Goal: Information Seeking & Learning: Learn about a topic

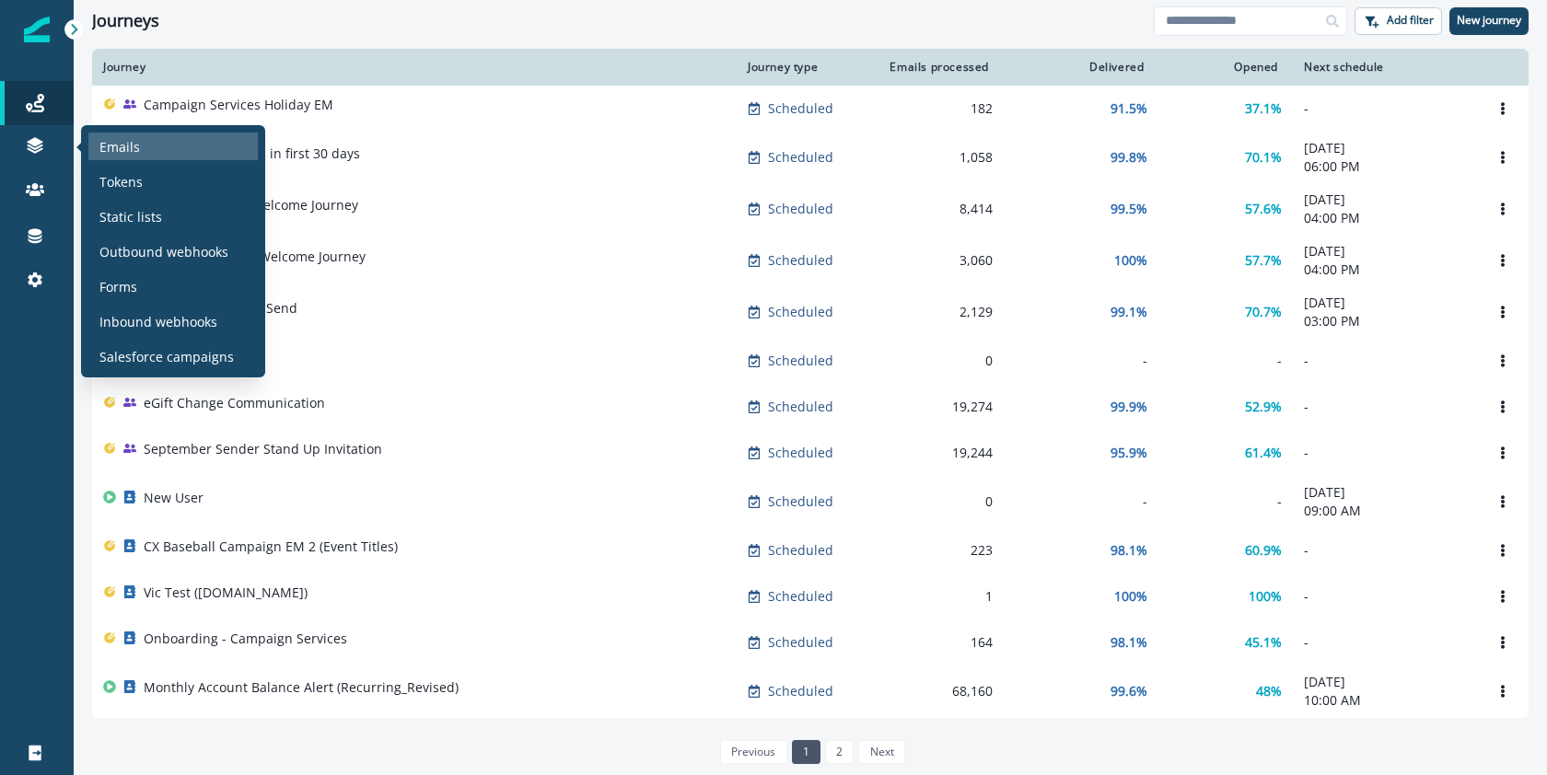
click at [116, 155] on p "Emails" at bounding box center [119, 146] width 41 height 19
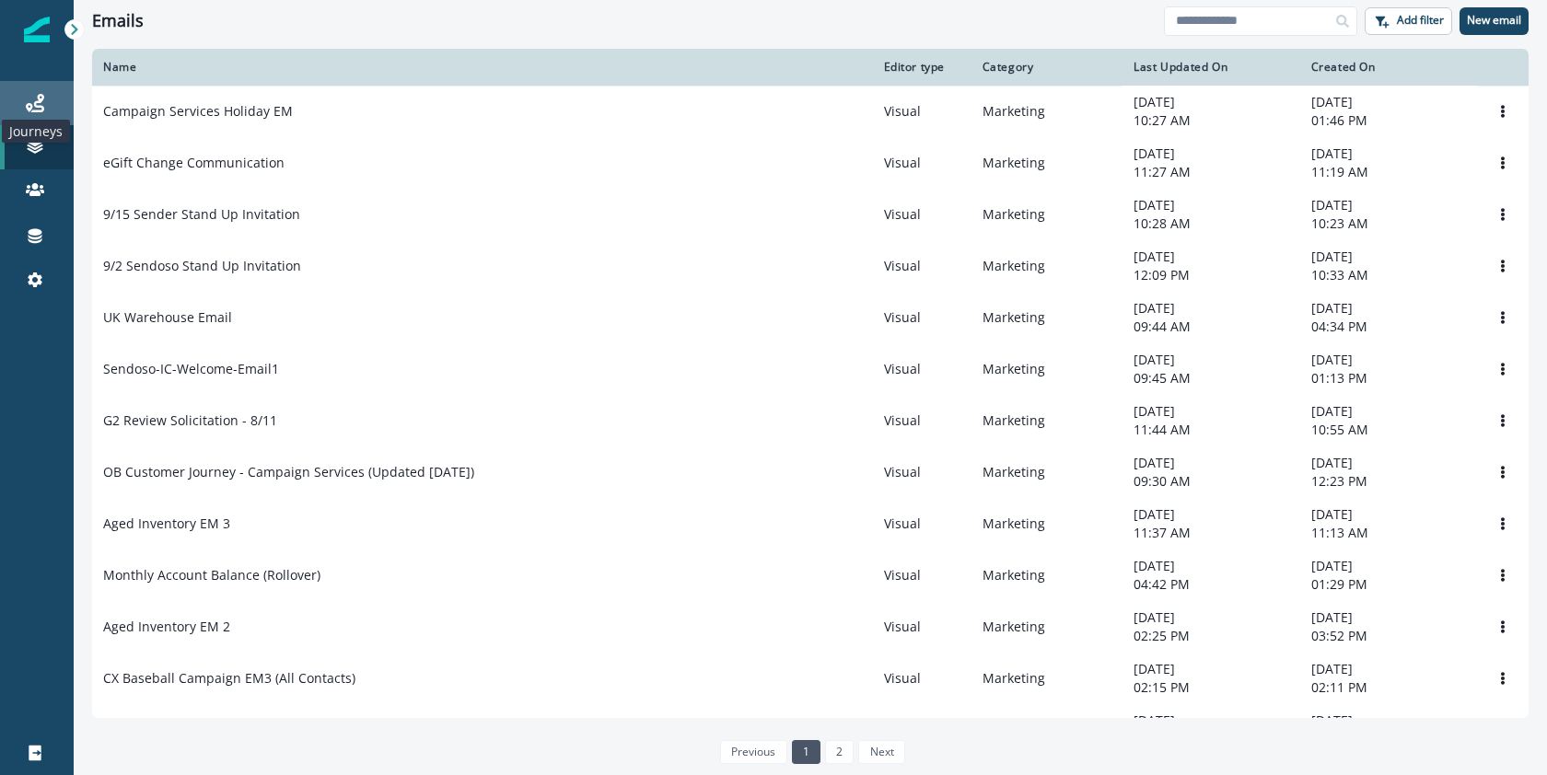
click at [41, 110] on icon at bounding box center [35, 103] width 18 height 18
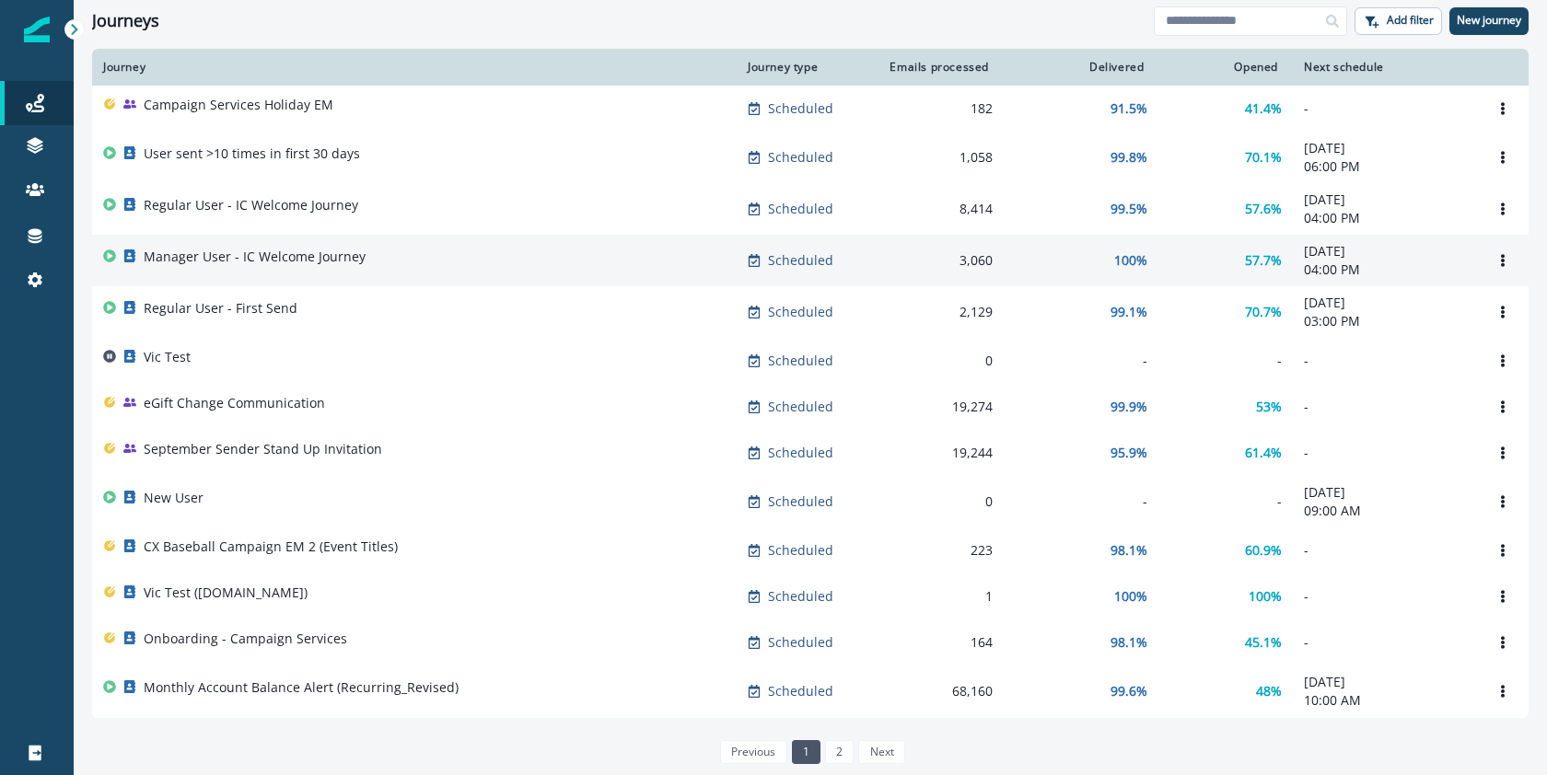
click at [234, 259] on p "Manager User - IC Welcome Journey" at bounding box center [255, 257] width 222 height 18
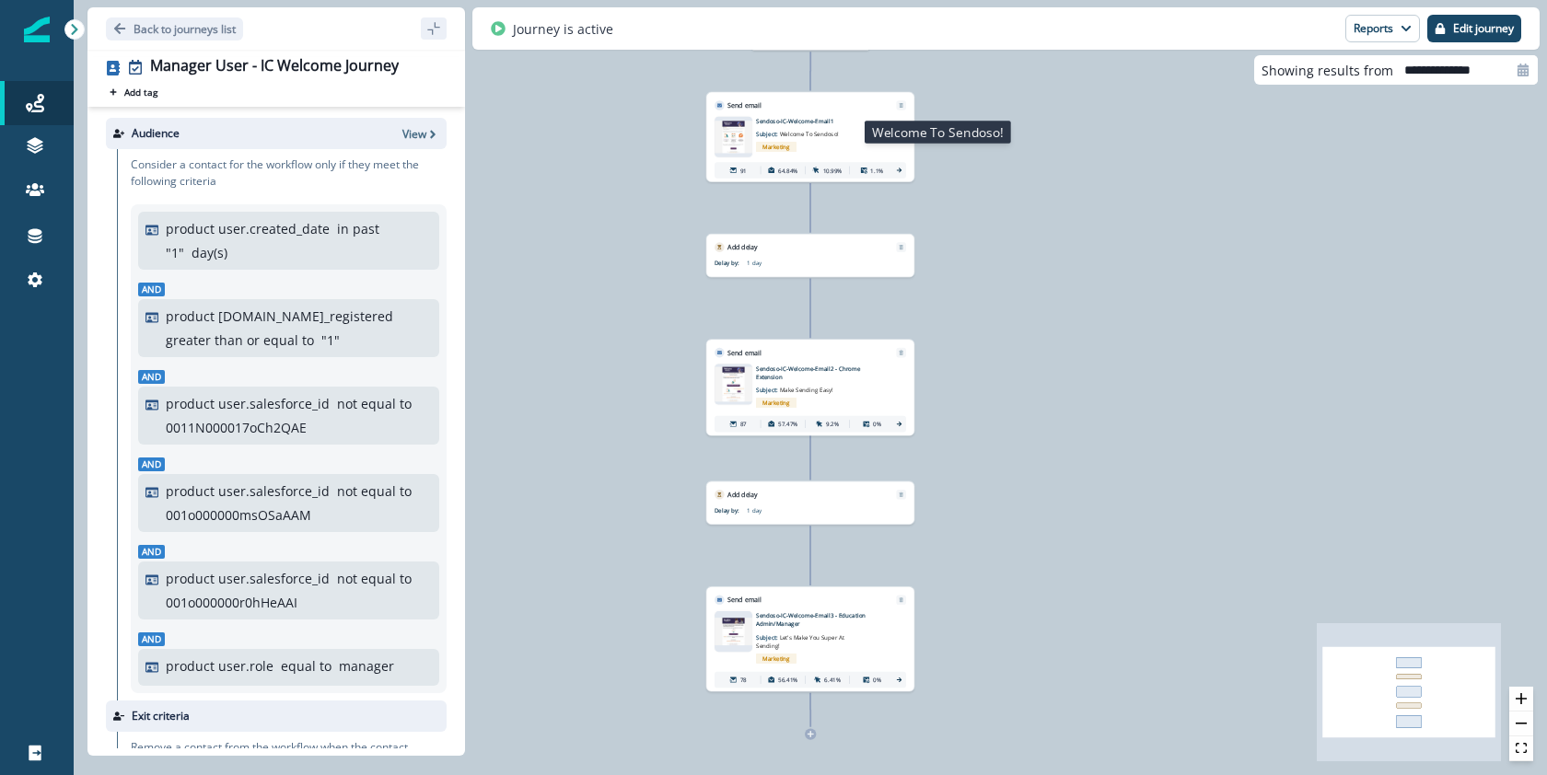
click at [825, 131] on span "Welcome To Sendoso!" at bounding box center [809, 134] width 59 height 7
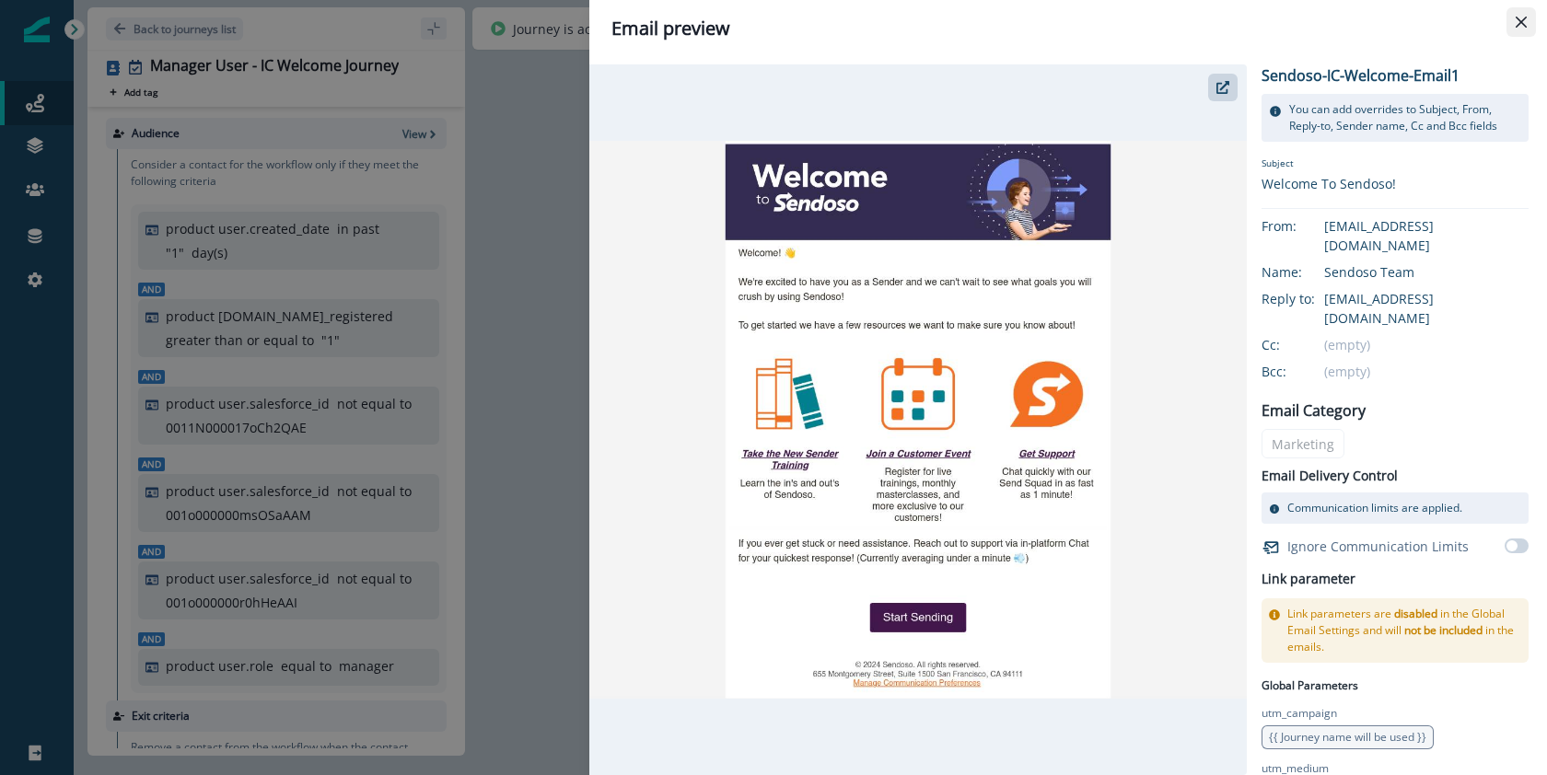
click at [1526, 21] on icon "Close" at bounding box center [1521, 22] width 11 height 11
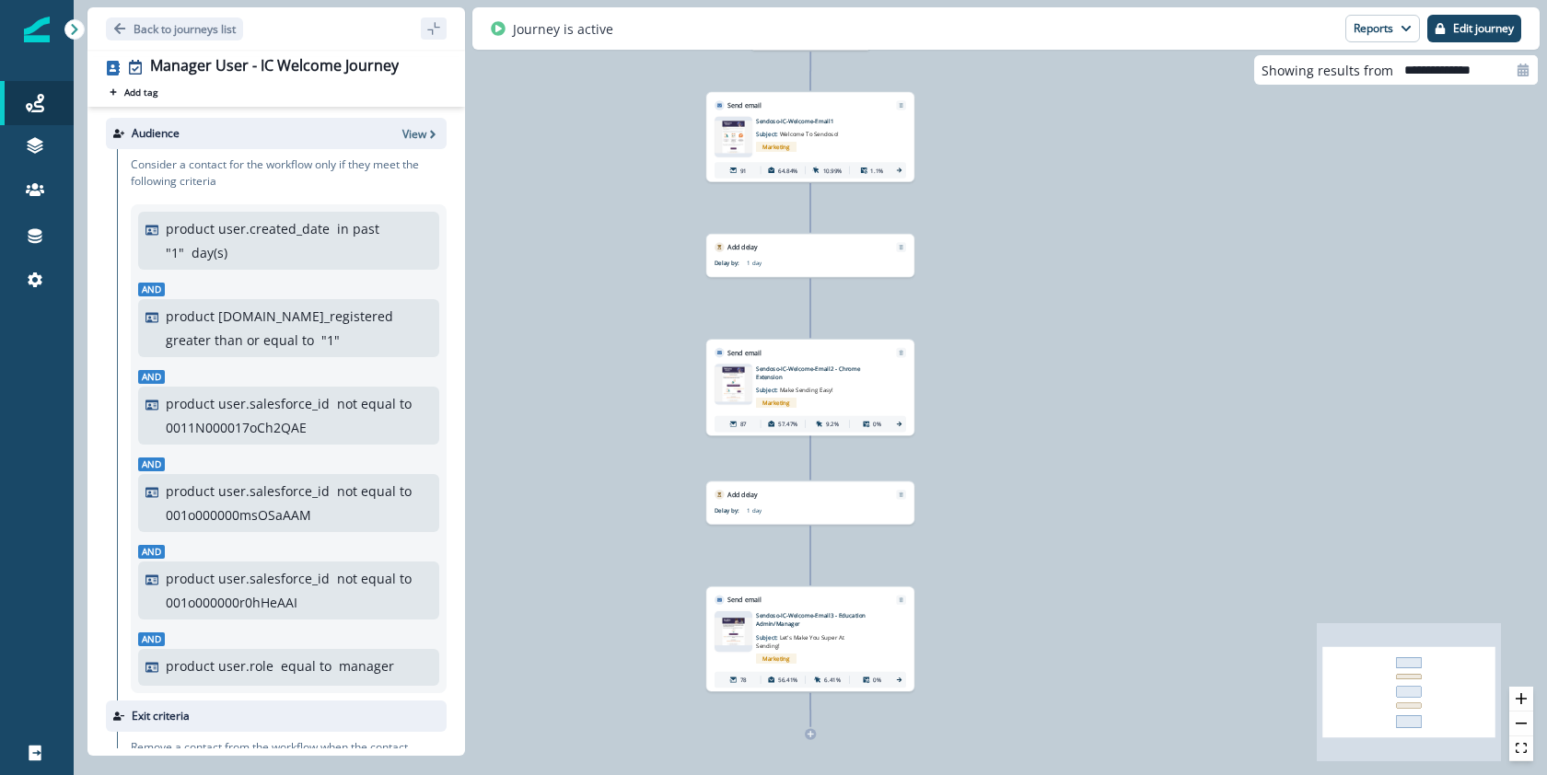
click at [849, 394] on div "Marketing" at bounding box center [822, 402] width 133 height 17
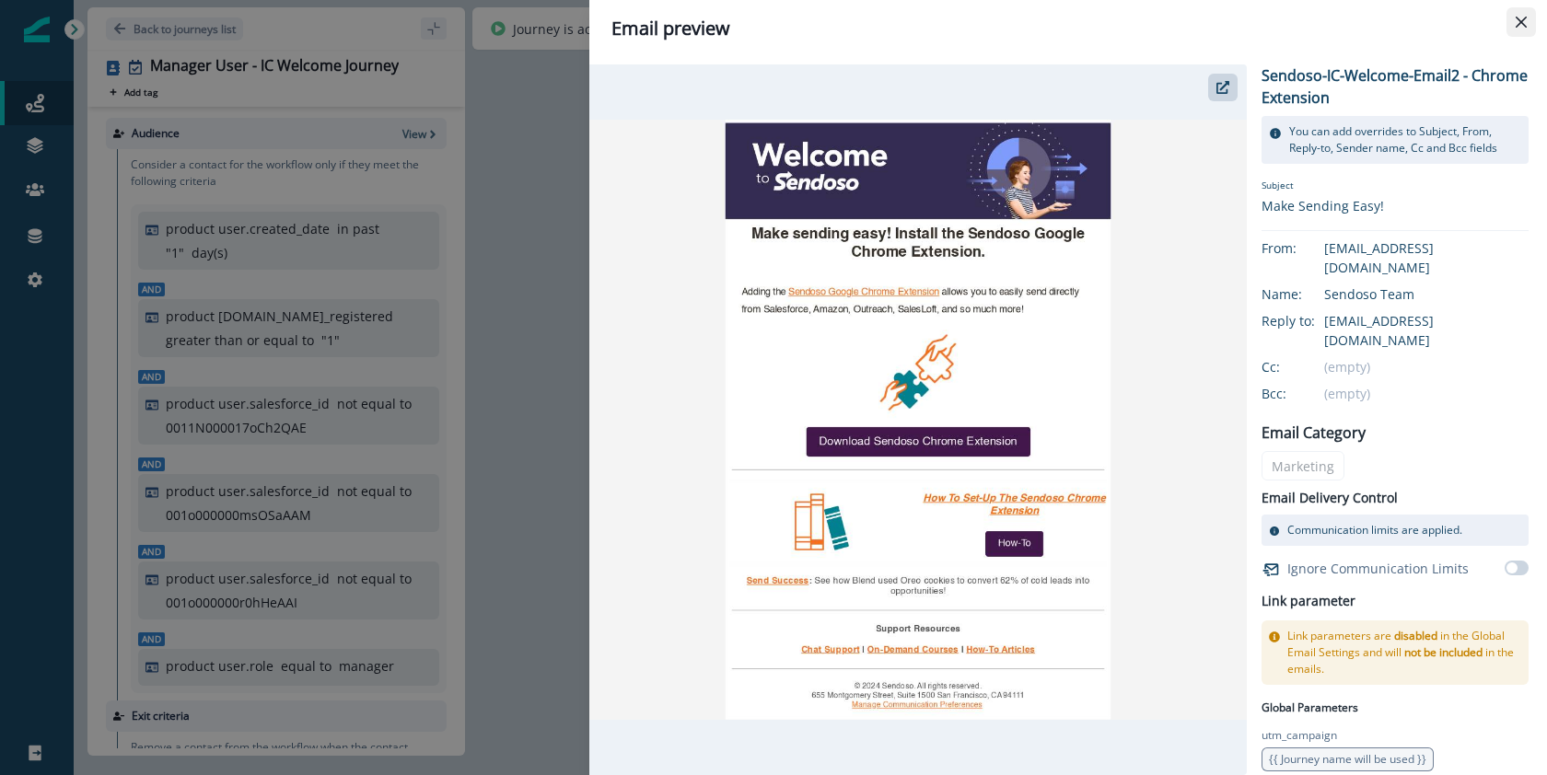
click at [1516, 26] on icon "Close" at bounding box center [1521, 22] width 11 height 11
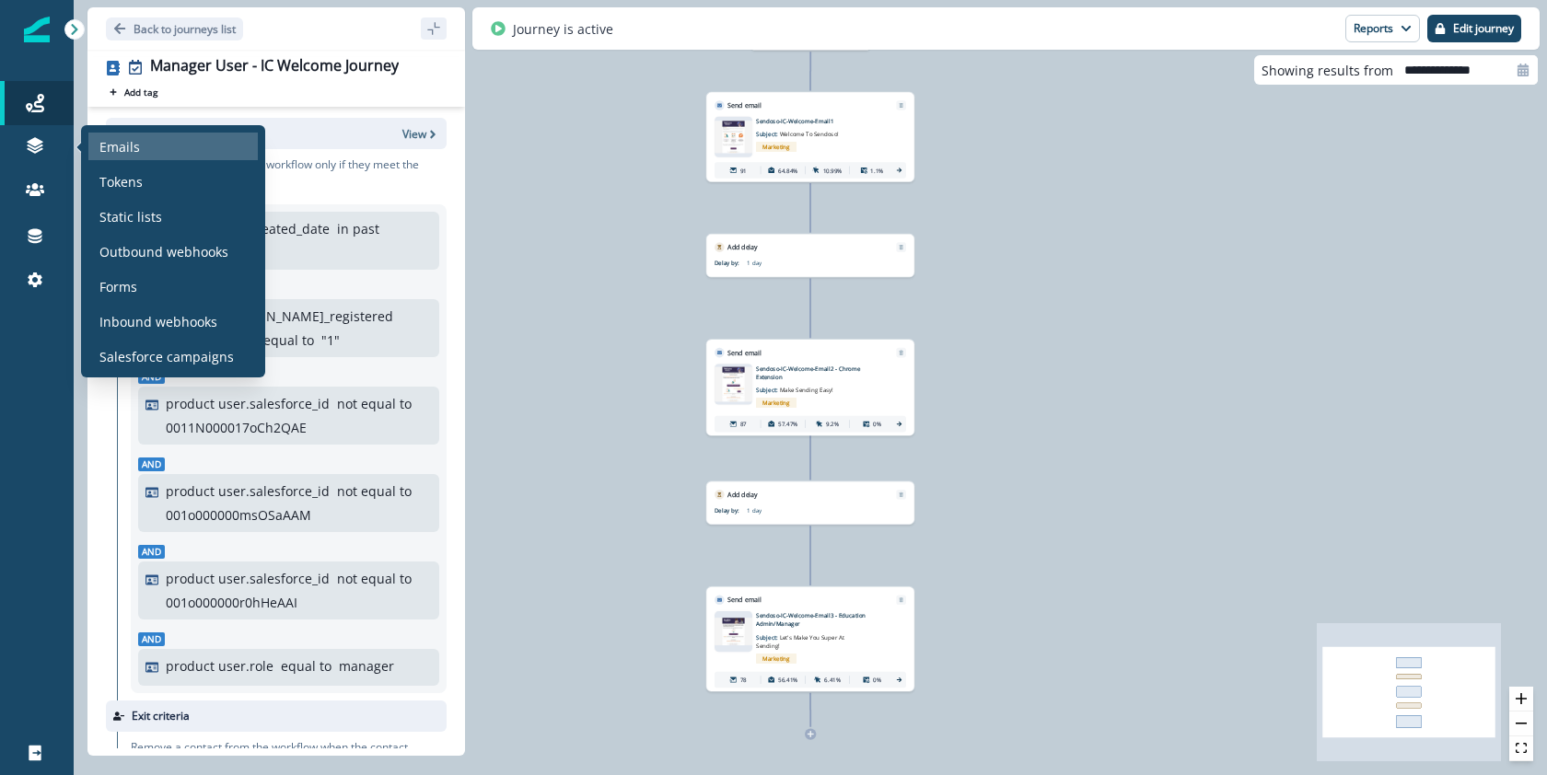
click at [110, 145] on p "Emails" at bounding box center [119, 146] width 41 height 19
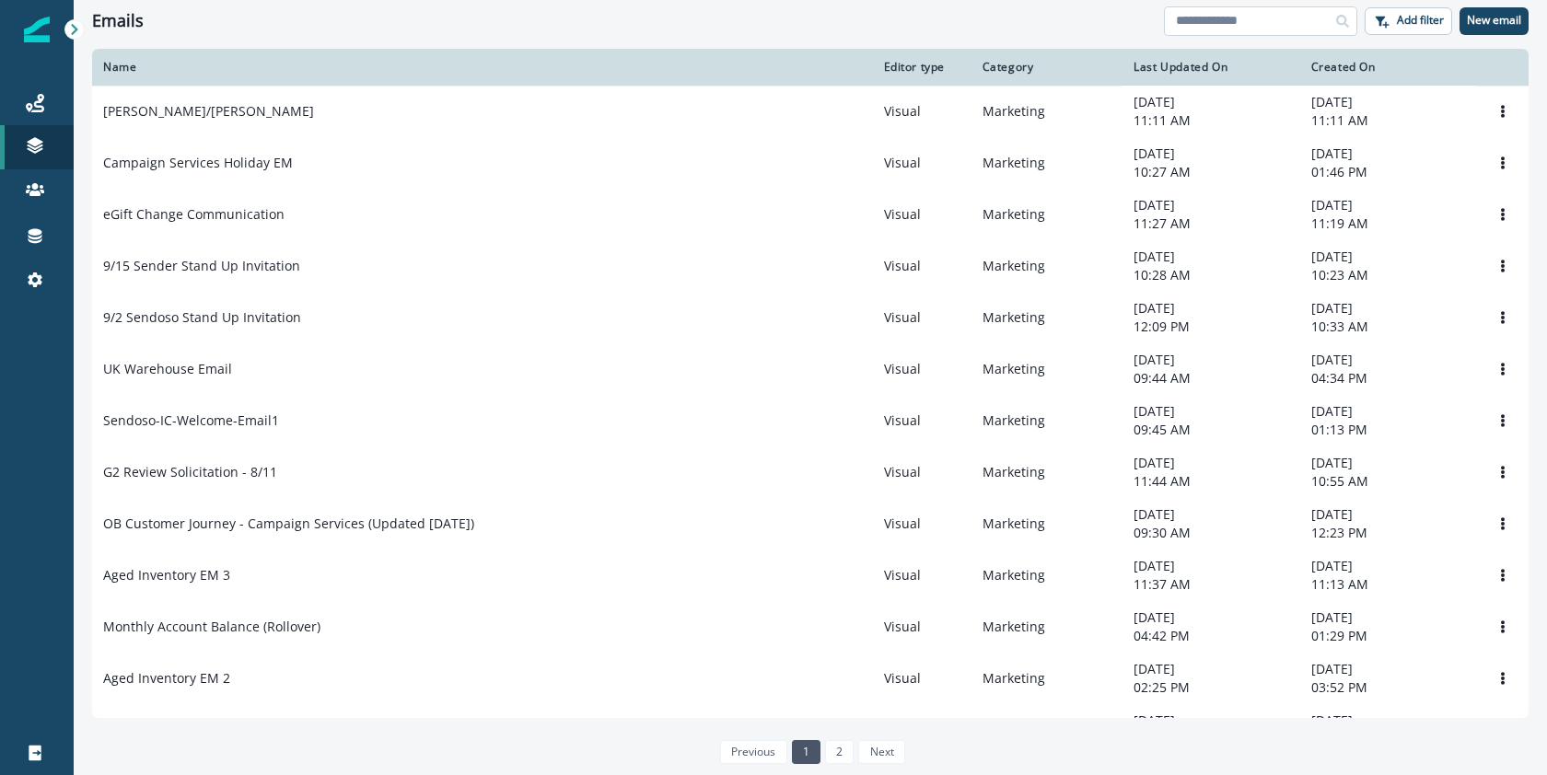
click at [1296, 19] on input at bounding box center [1260, 20] width 193 height 29
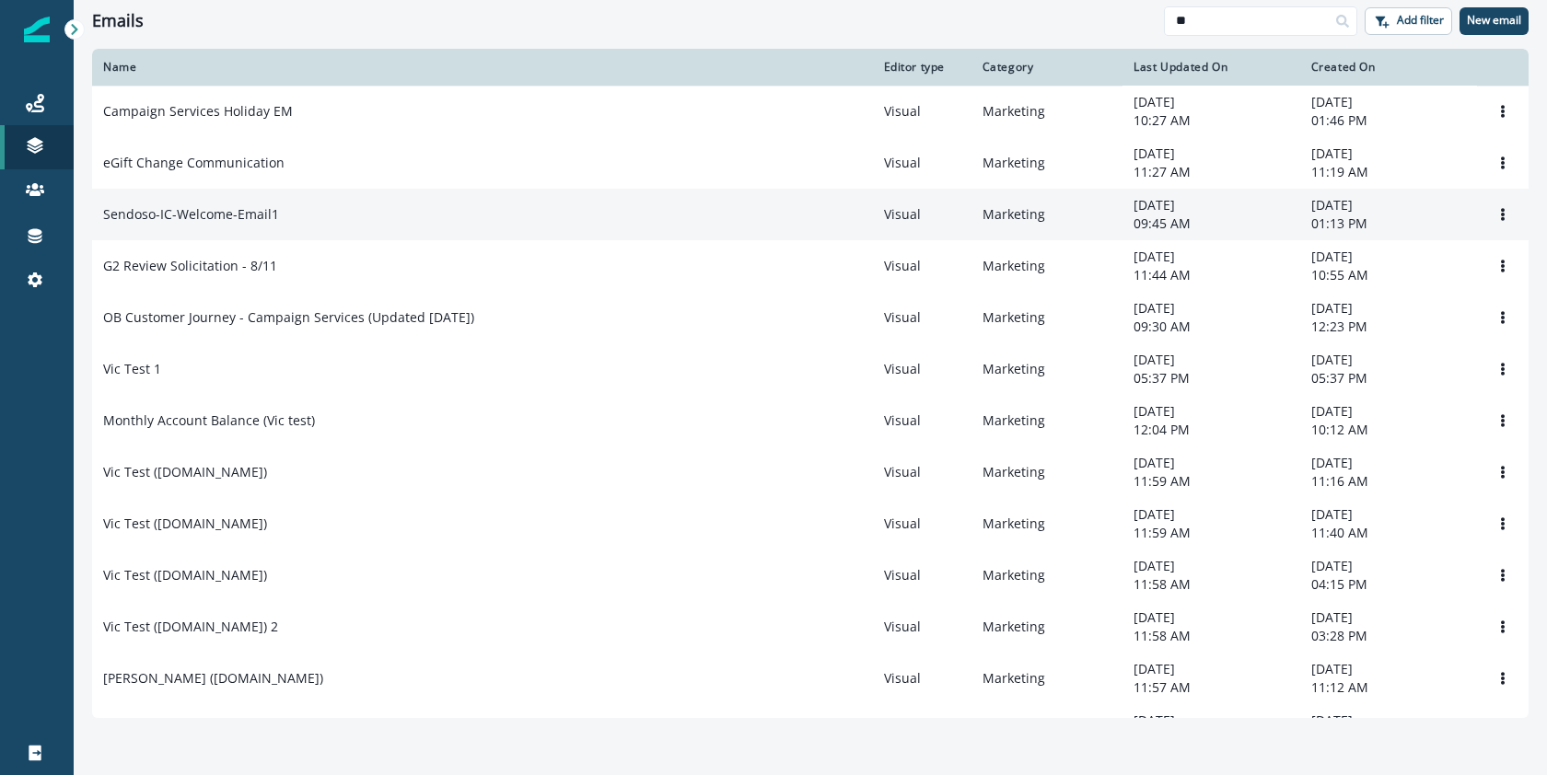
type input "**"
click at [263, 222] on p "Sendoso-IC-Welcome-Email1" at bounding box center [191, 214] width 176 height 18
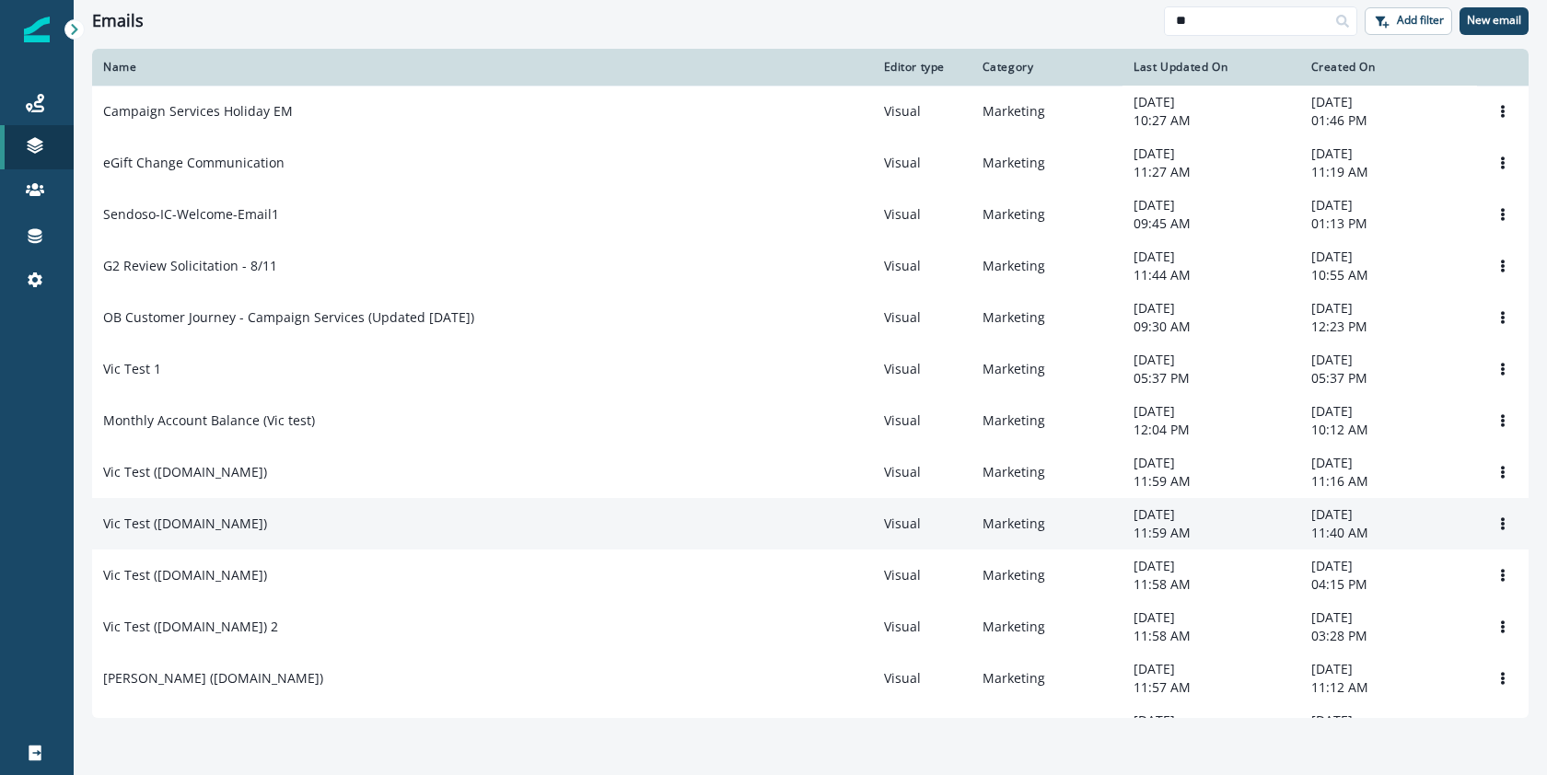
scroll to position [261, 0]
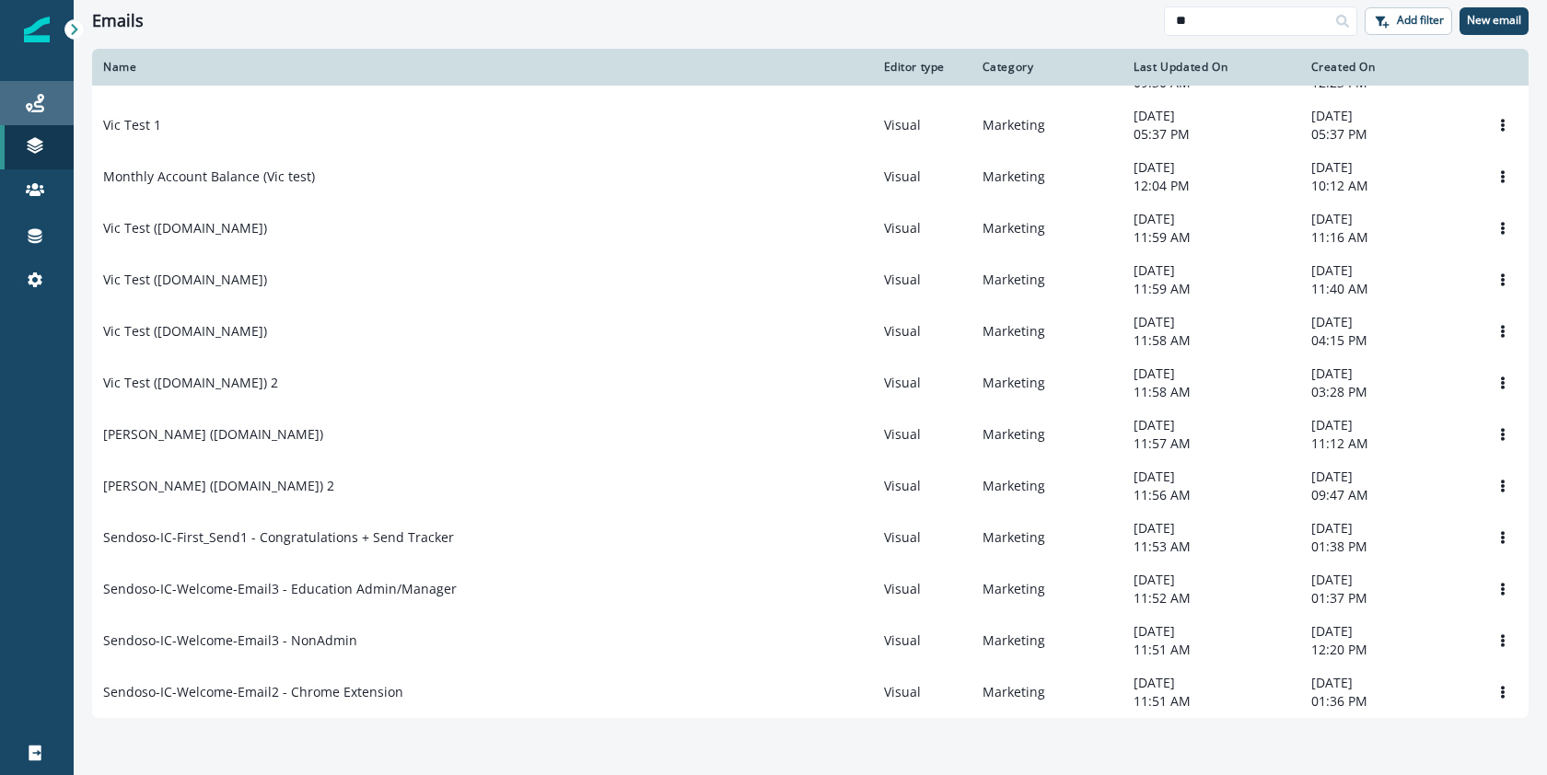
click at [35, 119] on link "Journeys" at bounding box center [37, 103] width 74 height 44
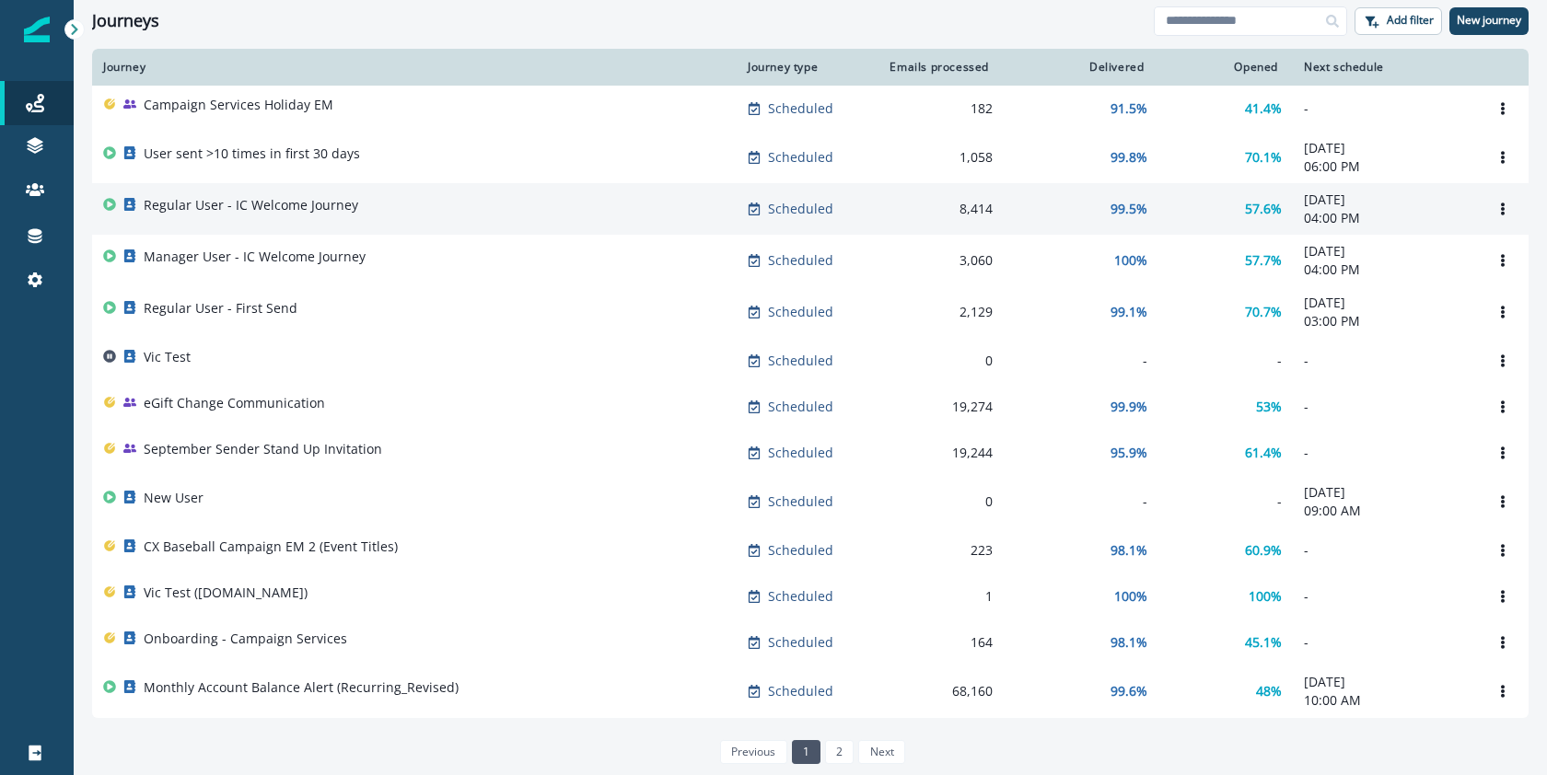
click at [259, 216] on div "Regular User - IC Welcome Journey" at bounding box center [251, 209] width 215 height 26
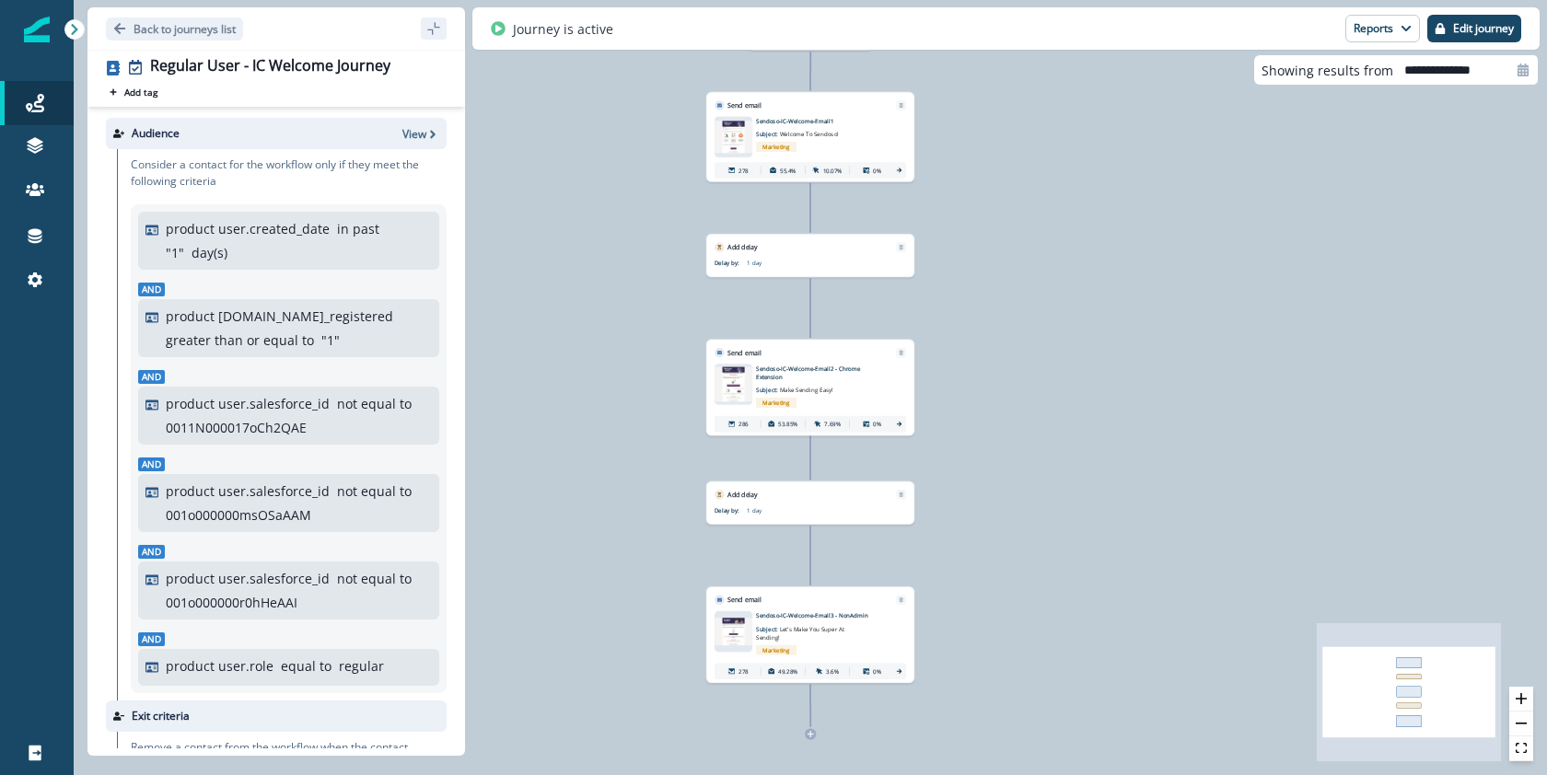
click at [806, 118] on p "Sendoso-IC-Welcome-Email1" at bounding box center [821, 121] width 130 height 8
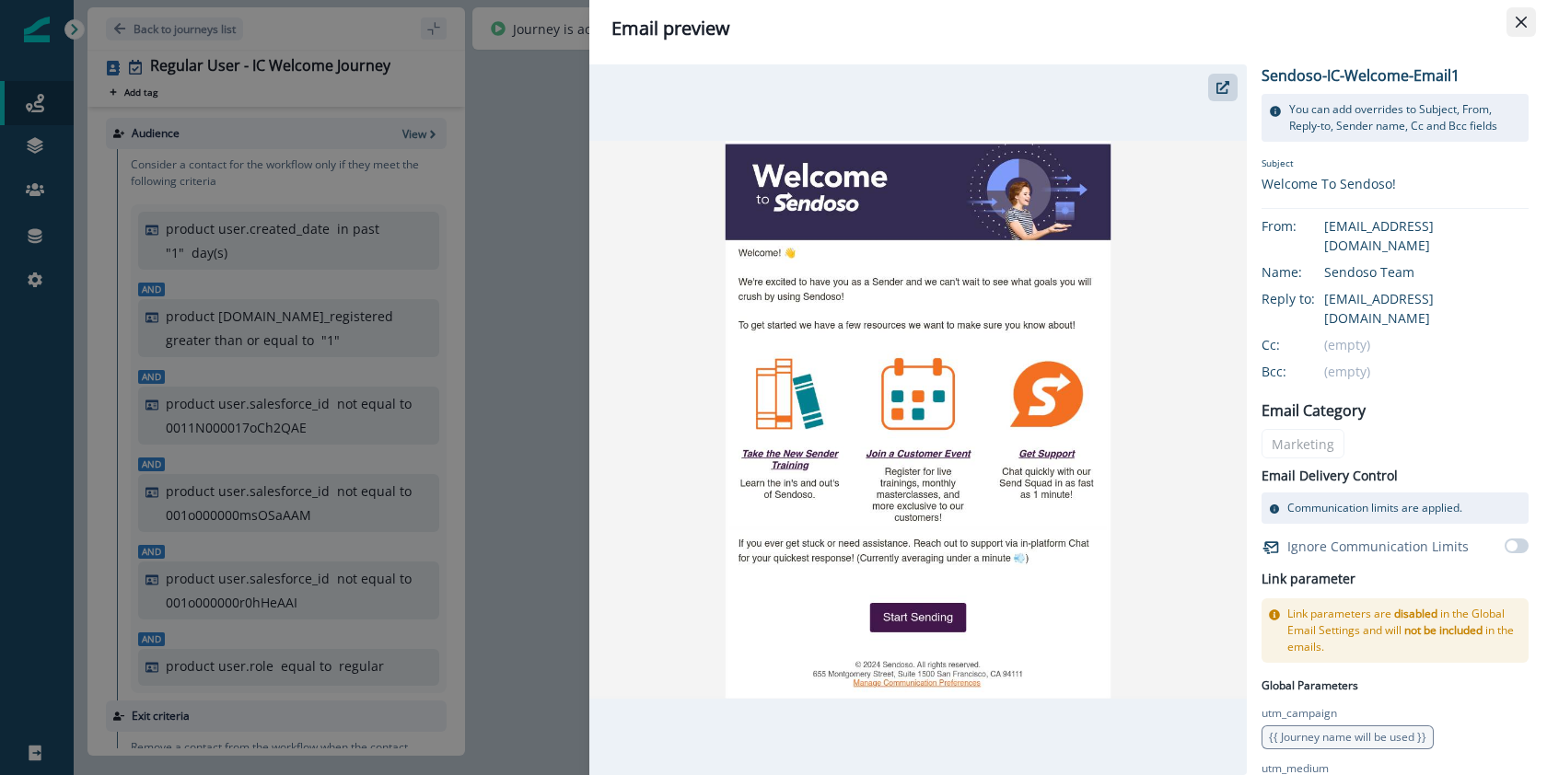
click at [1520, 27] on icon "Close" at bounding box center [1521, 22] width 11 height 11
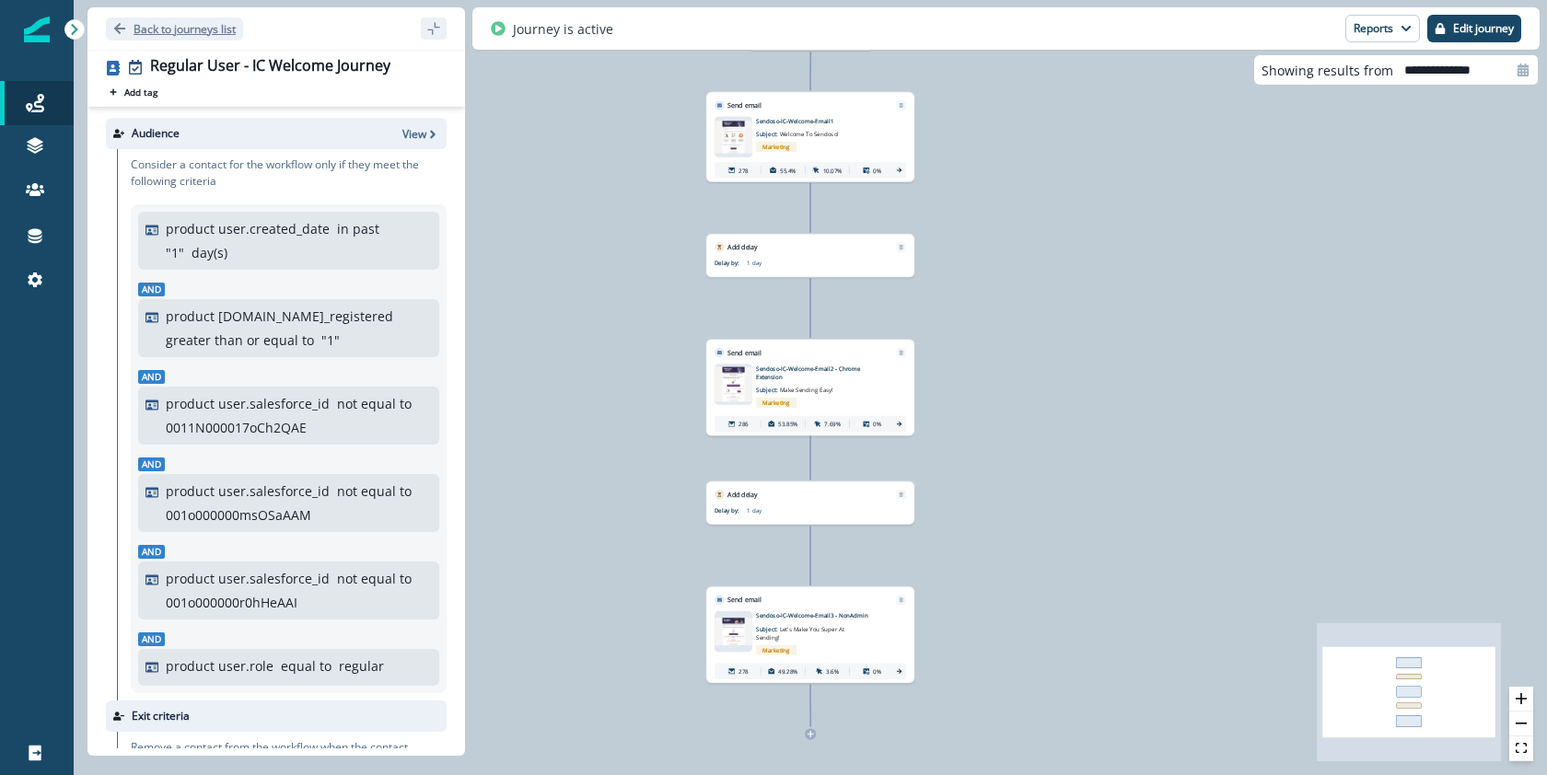
click at [176, 28] on p "Back to journeys list" at bounding box center [185, 29] width 102 height 16
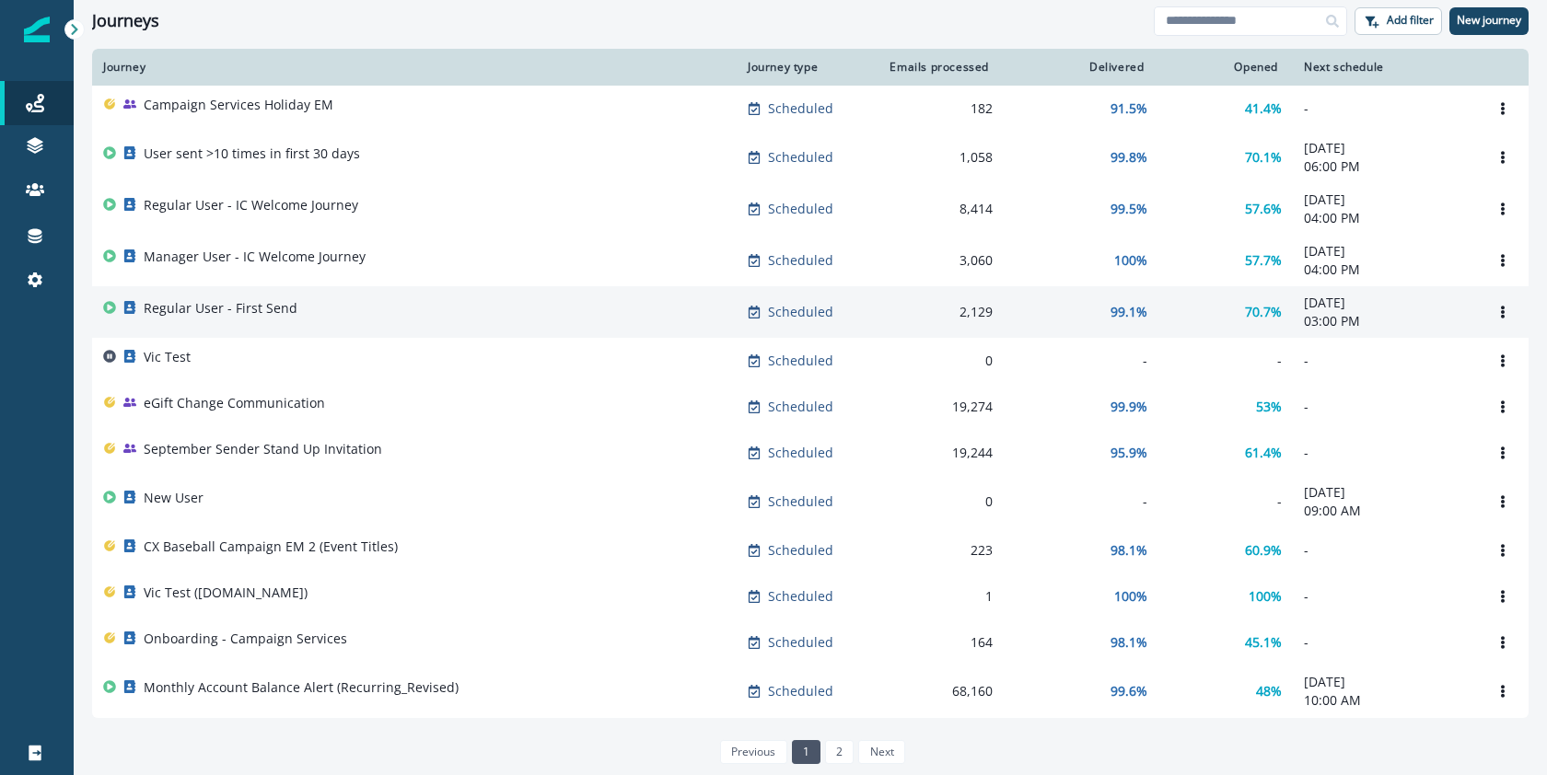
click at [243, 322] on div "Regular User - First Send" at bounding box center [221, 312] width 154 height 26
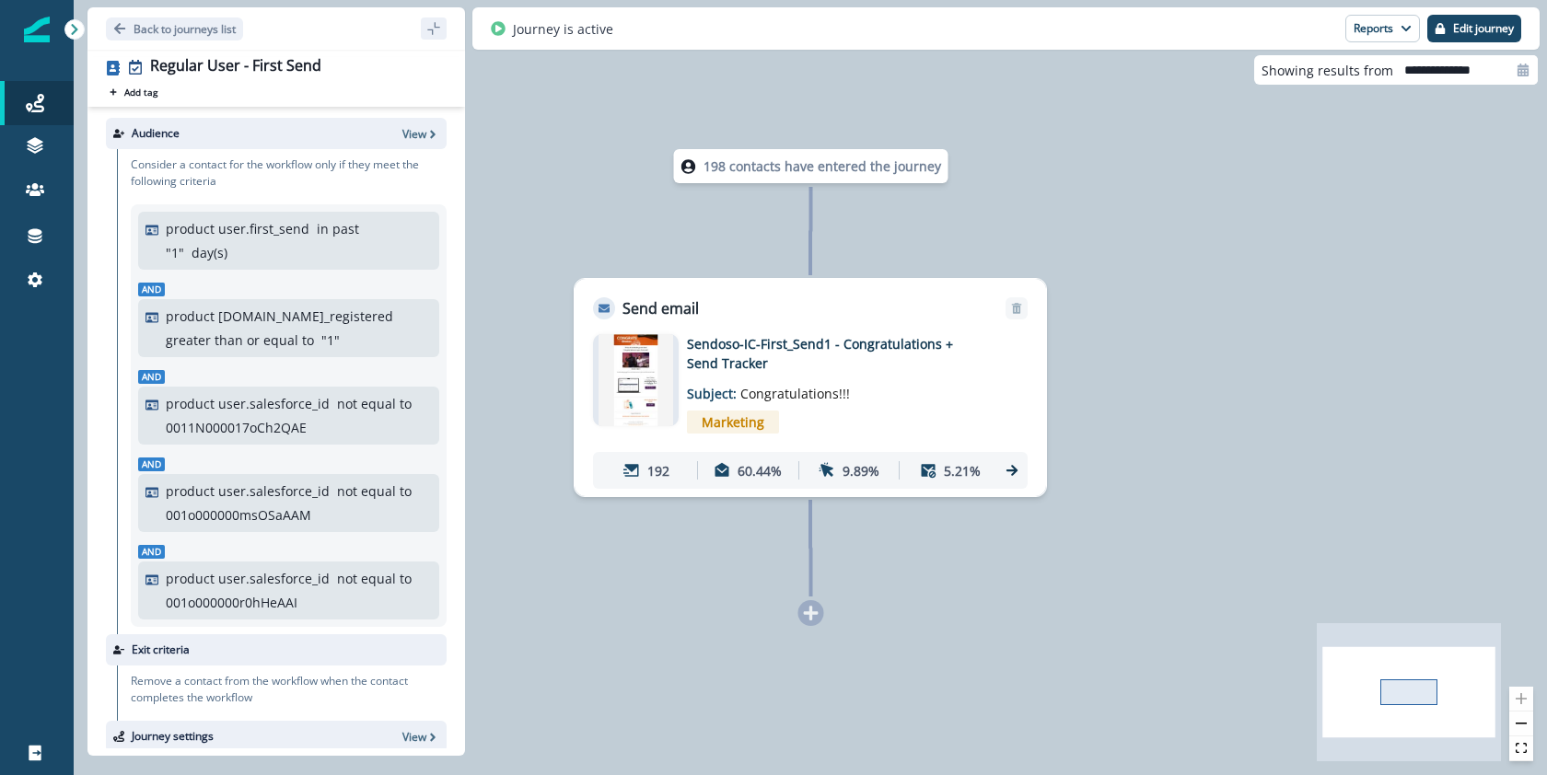
click at [630, 376] on img at bounding box center [636, 380] width 74 height 92
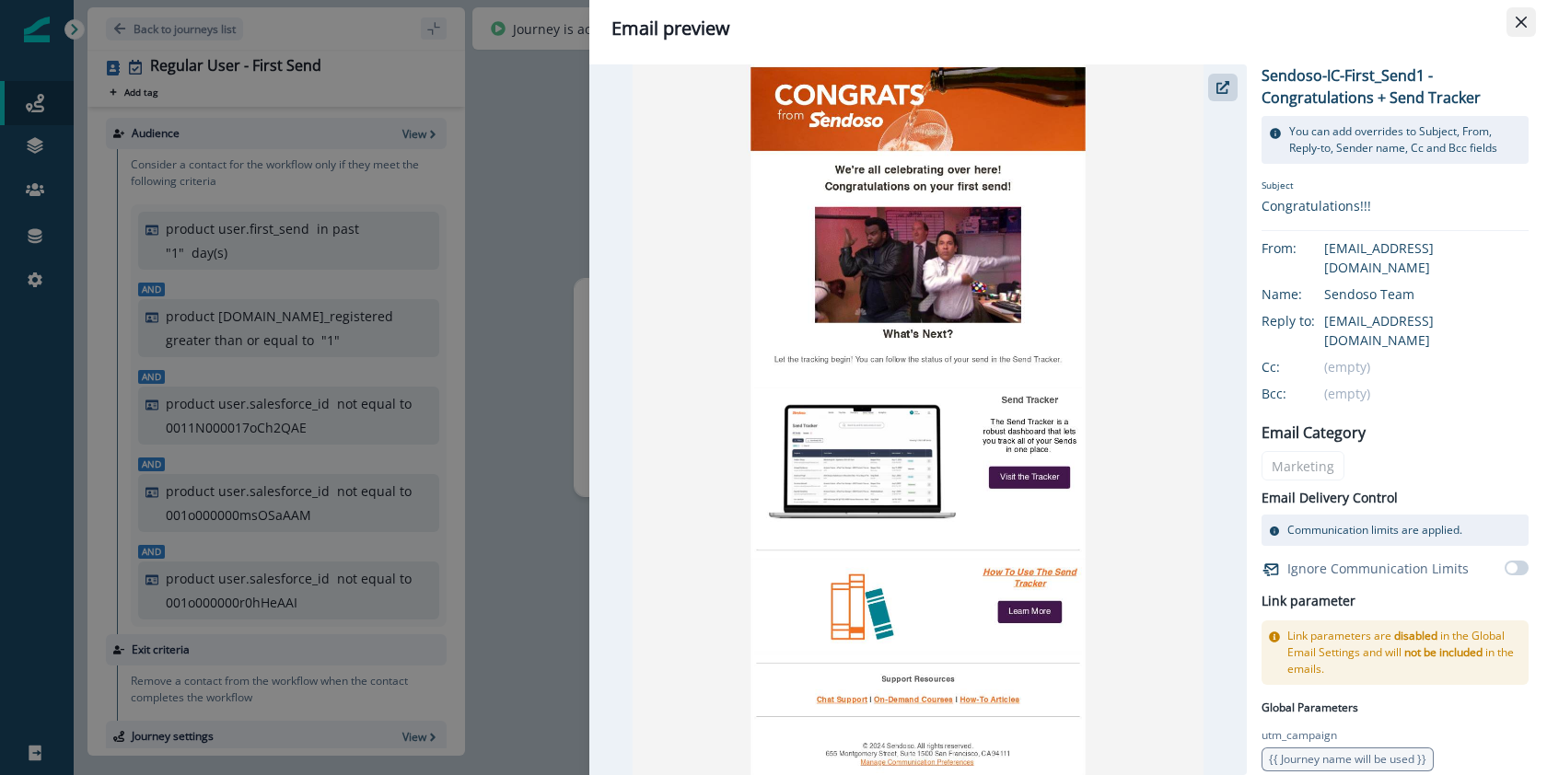
click at [1523, 23] on icon "Close" at bounding box center [1521, 22] width 11 height 11
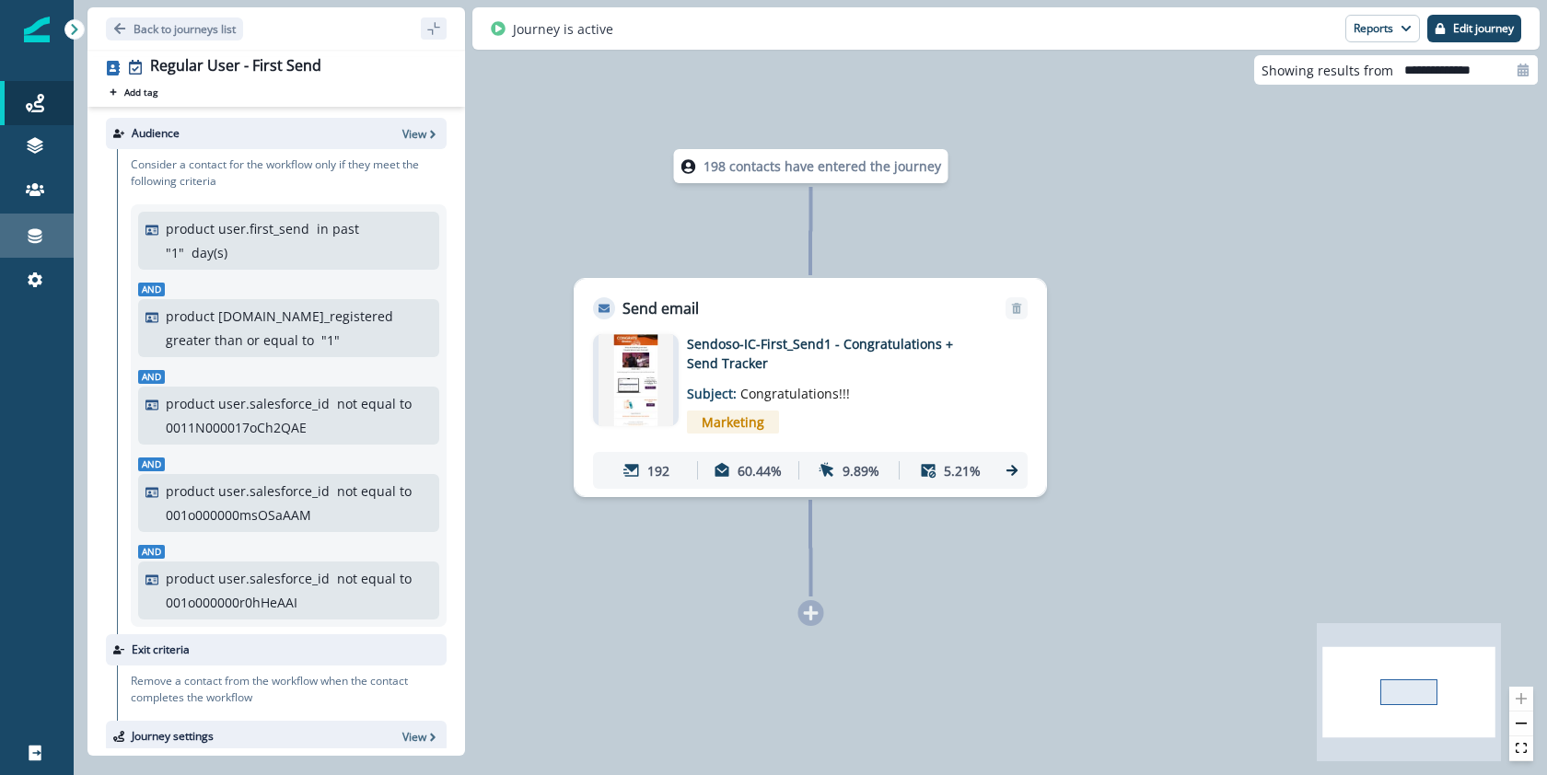
click at [16, 231] on div "Connections" at bounding box center [36, 236] width 59 height 22
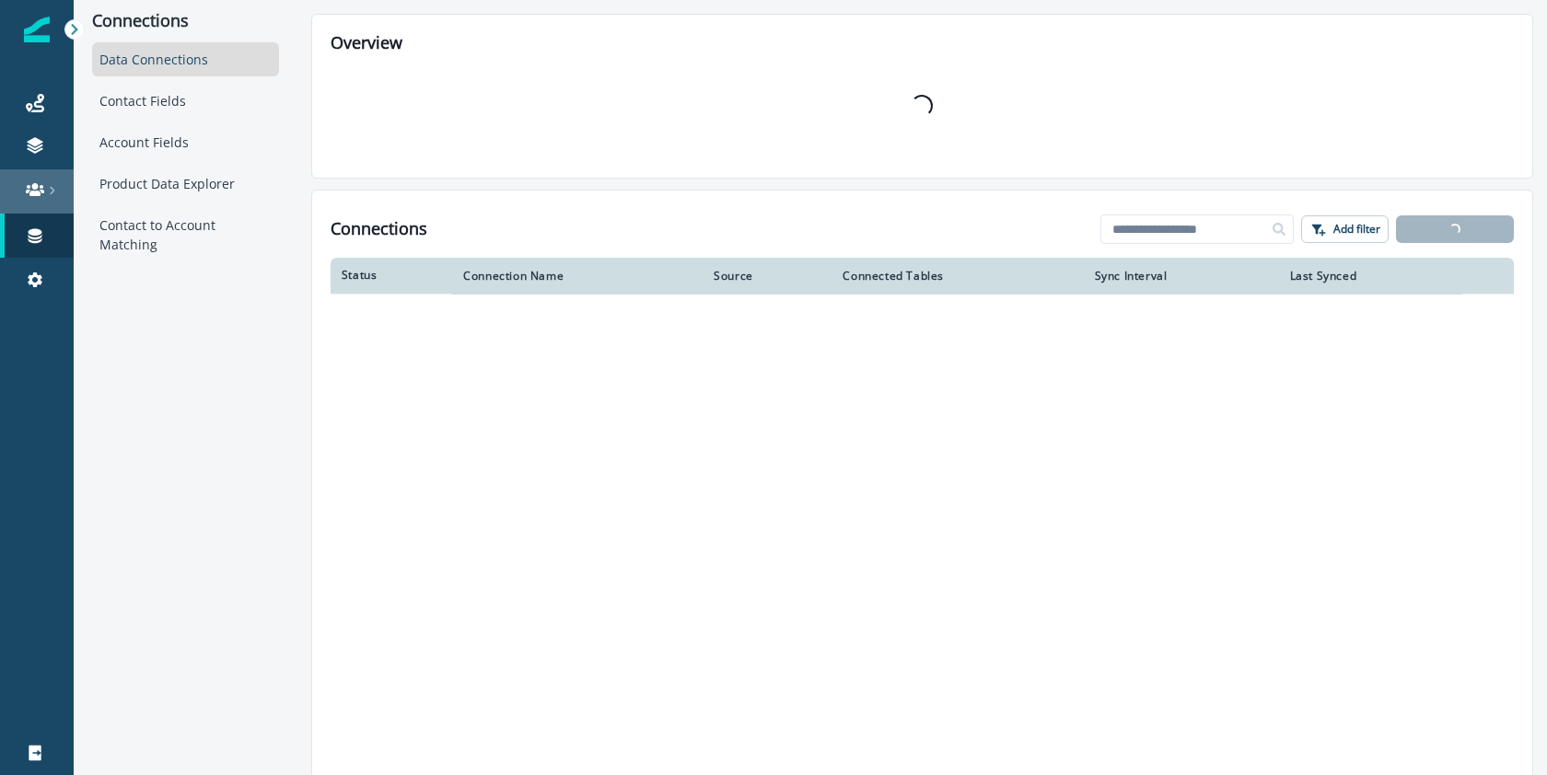
click at [24, 178] on link at bounding box center [37, 191] width 74 height 44
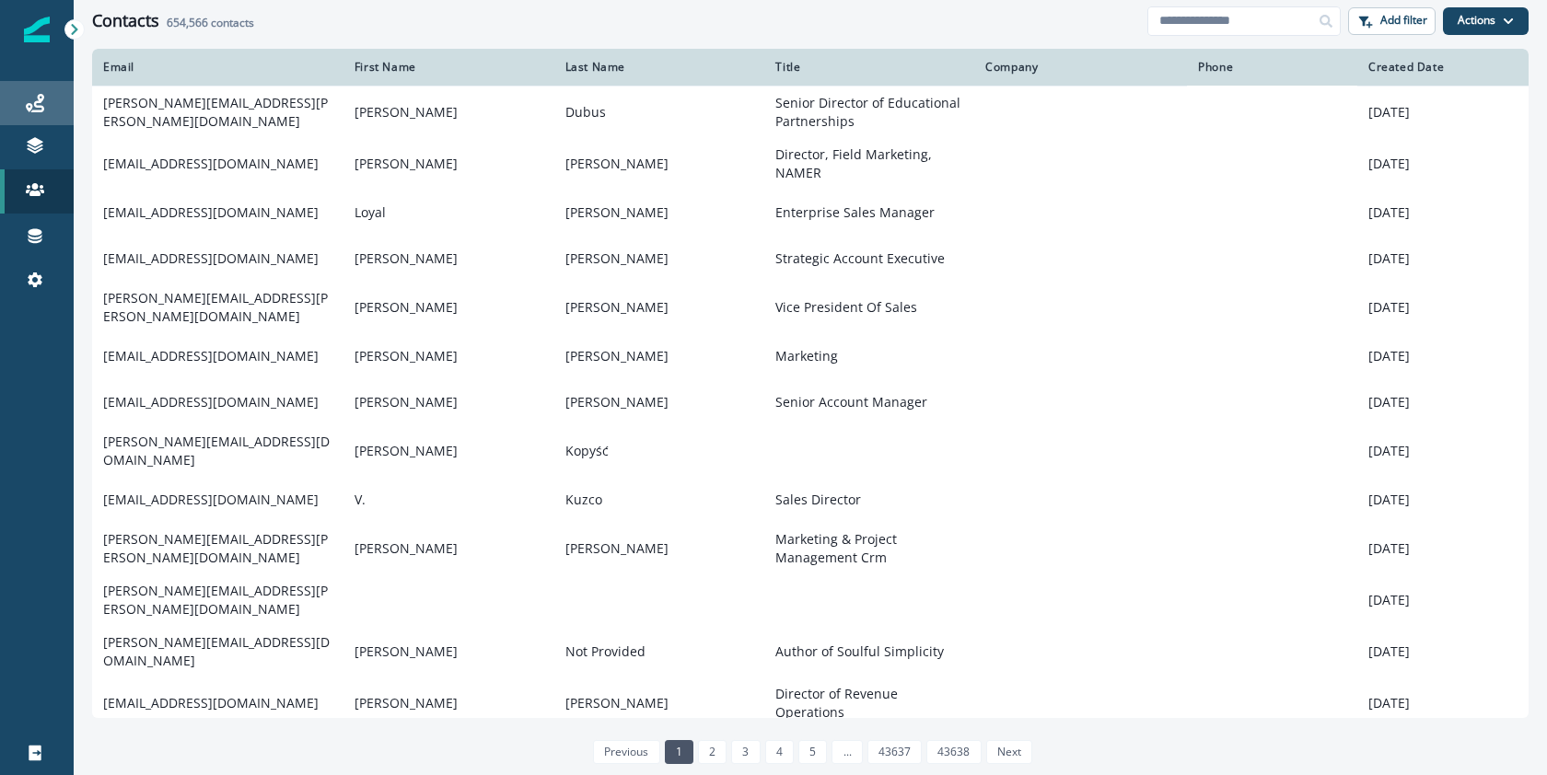
click at [40, 90] on link "Journeys" at bounding box center [37, 103] width 74 height 44
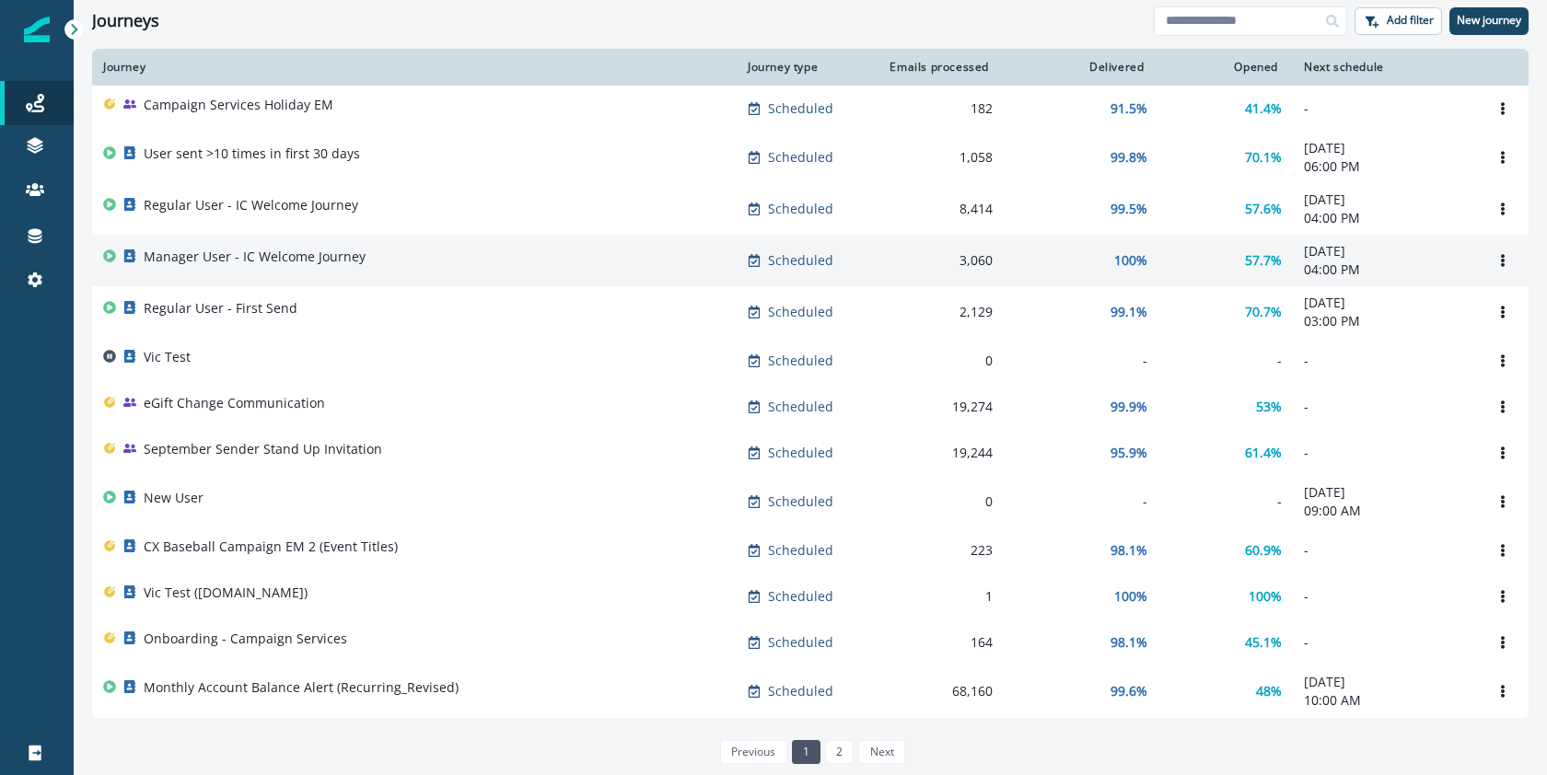
click at [217, 264] on p "Manager User - IC Welcome Journey" at bounding box center [255, 257] width 222 height 18
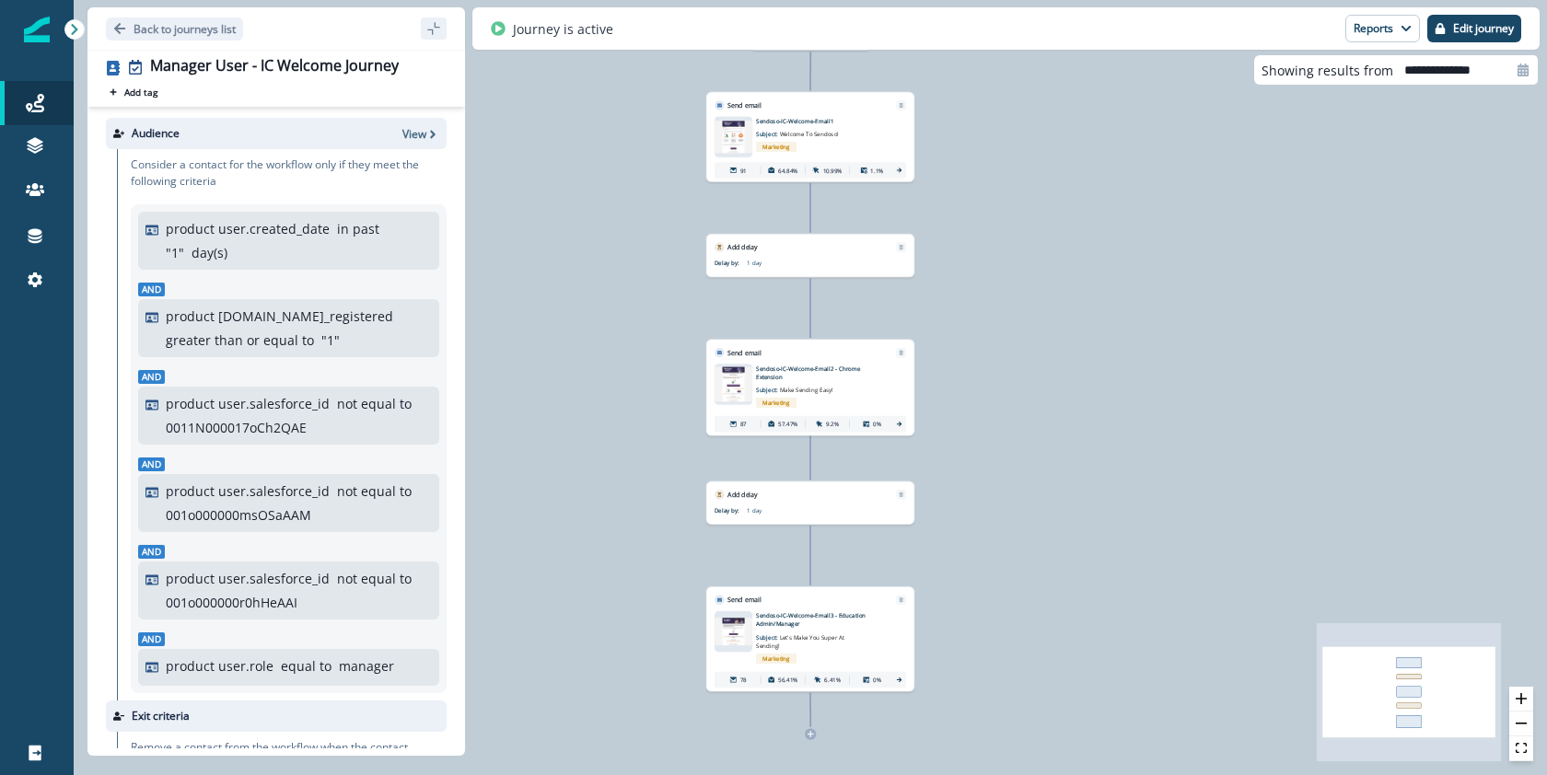
click at [840, 618] on p "Sendoso-IC-Welcome-Email3 - Education Admin/Manager" at bounding box center [821, 620] width 130 height 17
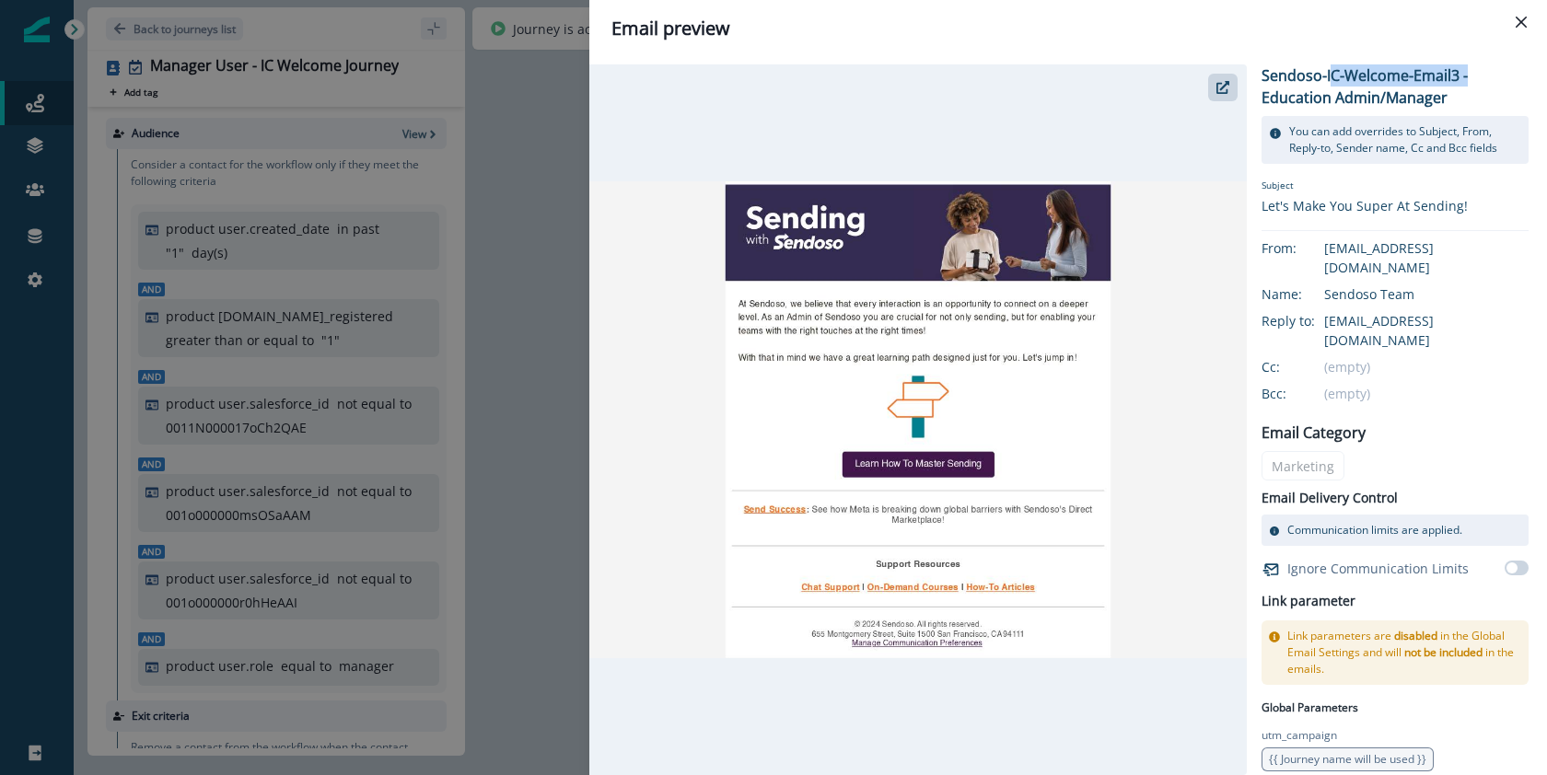
drag, startPoint x: 1329, startPoint y: 76, endPoint x: 1464, endPoint y: 73, distance: 135.4
click at [1464, 73] on p "Sendoso-IC-Welcome-Email3 - Education Admin/Manager" at bounding box center [1395, 86] width 267 height 44
click at [1533, 24] on button "Close" at bounding box center [1521, 21] width 29 height 29
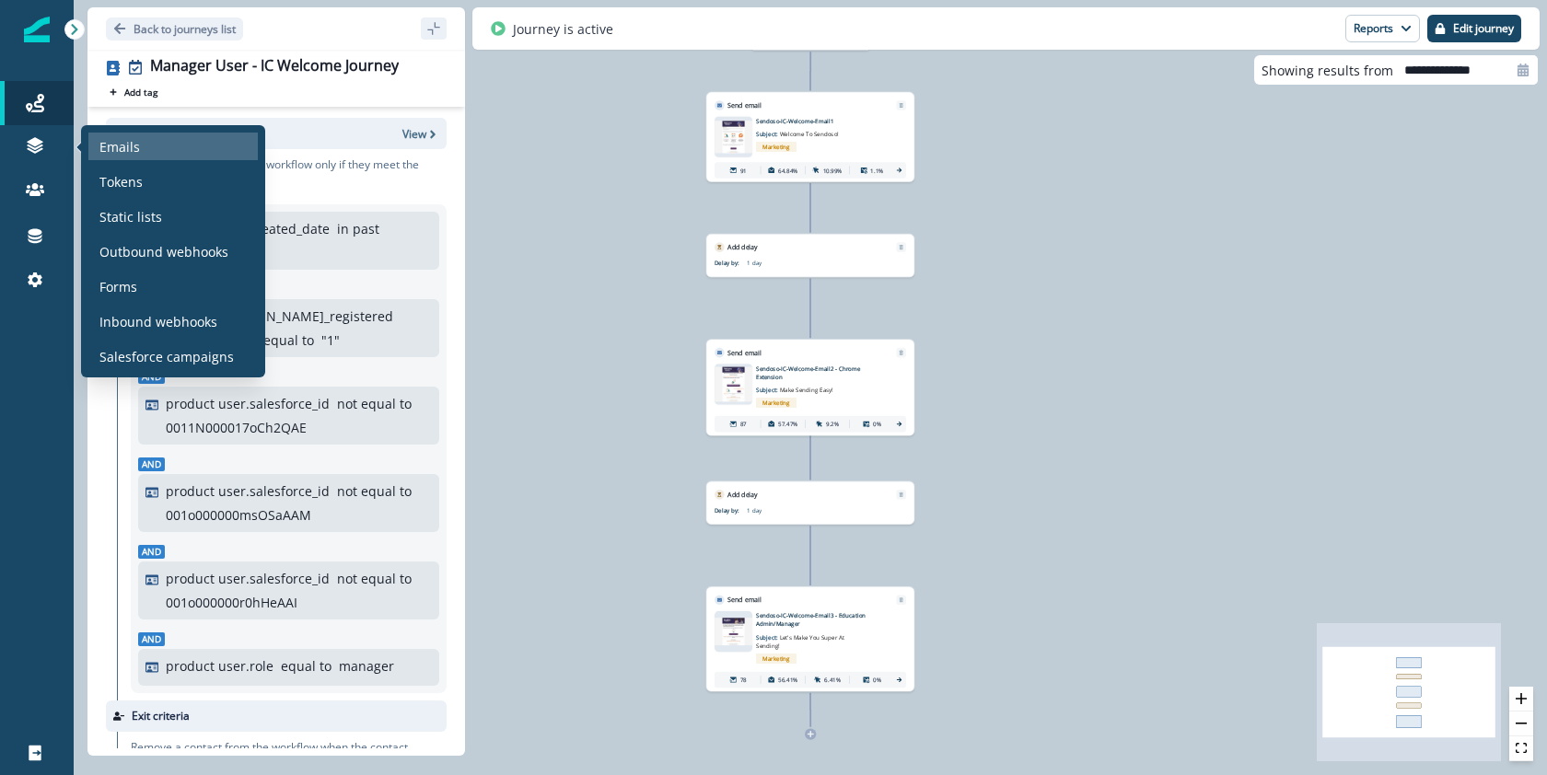
click at [117, 150] on p "Emails" at bounding box center [119, 146] width 41 height 19
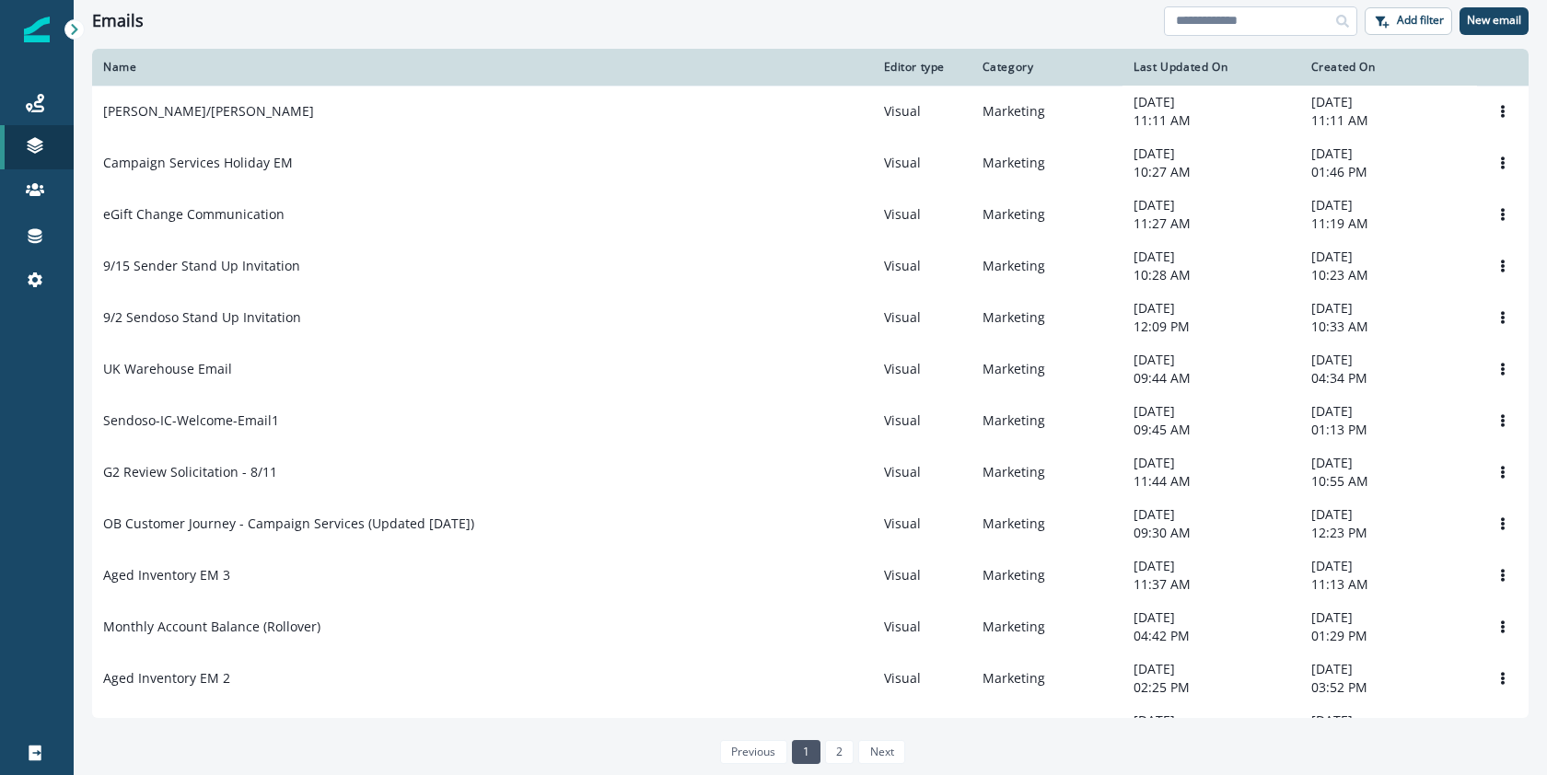
click at [1265, 22] on input at bounding box center [1260, 20] width 193 height 29
type input "**"
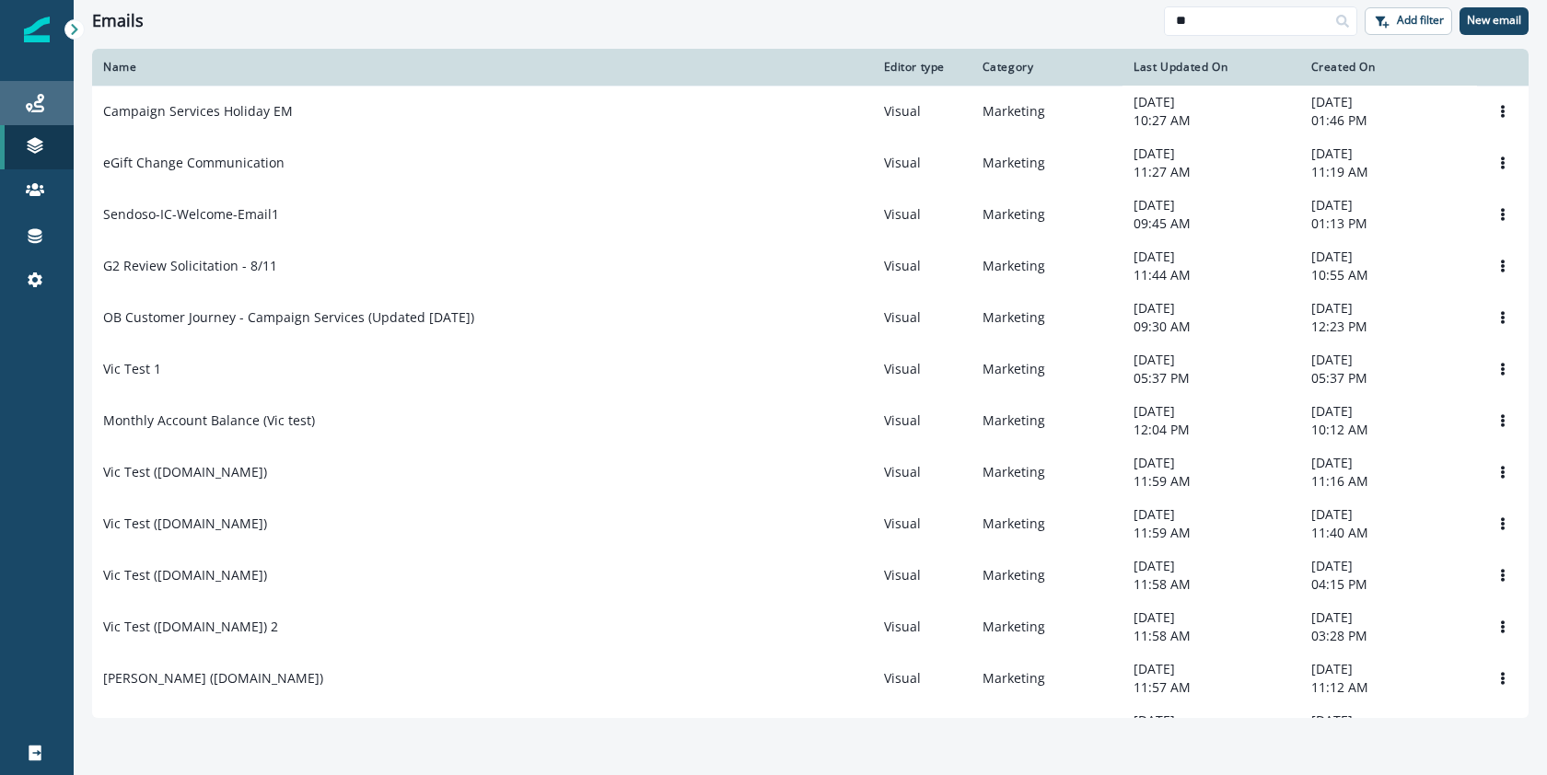
click at [53, 96] on div "Journeys" at bounding box center [36, 103] width 59 height 22
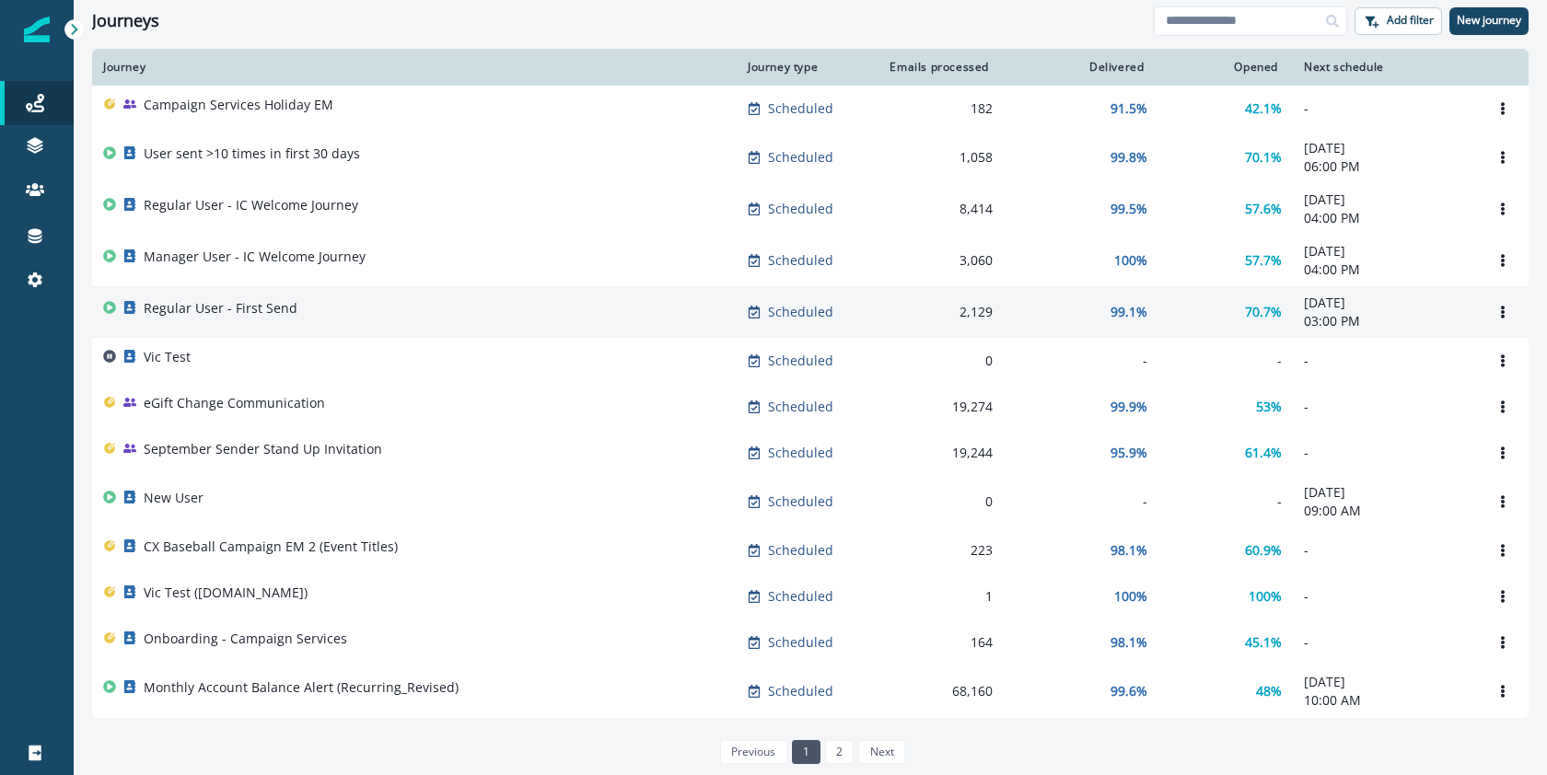
click at [266, 314] on p "Regular User - First Send" at bounding box center [221, 308] width 154 height 18
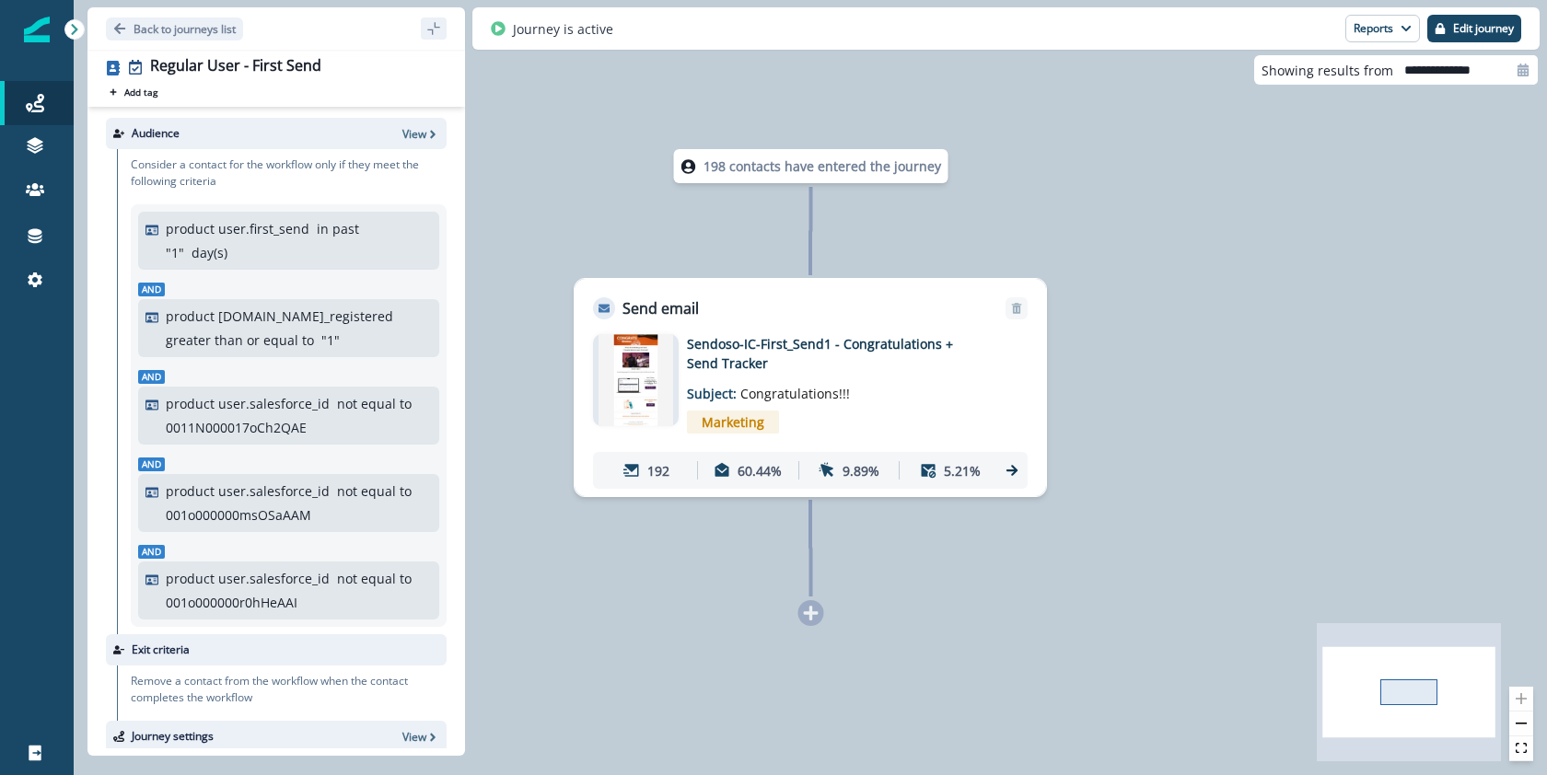
click at [635, 382] on img at bounding box center [636, 380] width 74 height 92
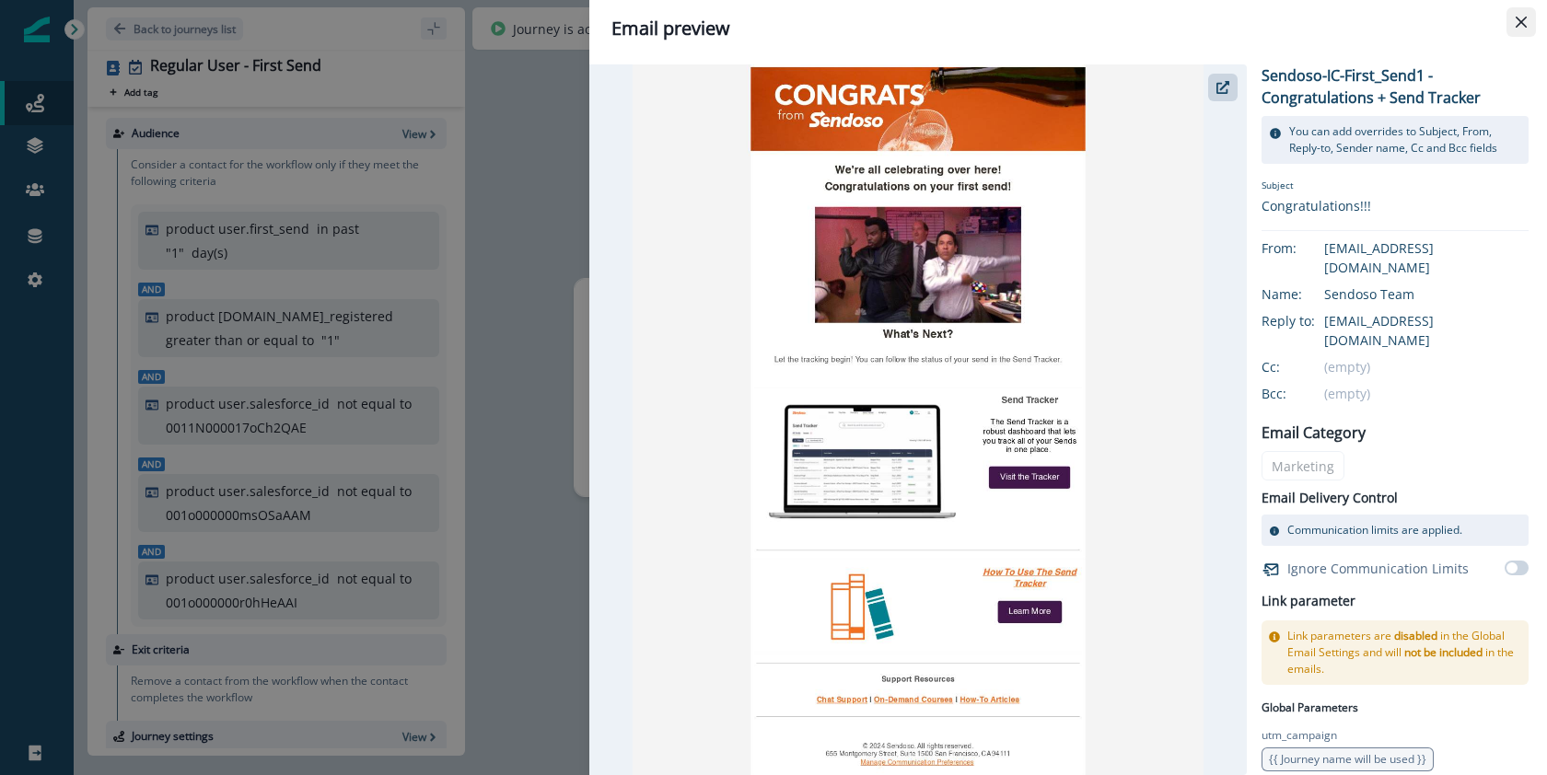
click at [1526, 23] on icon "Close" at bounding box center [1521, 22] width 11 height 11
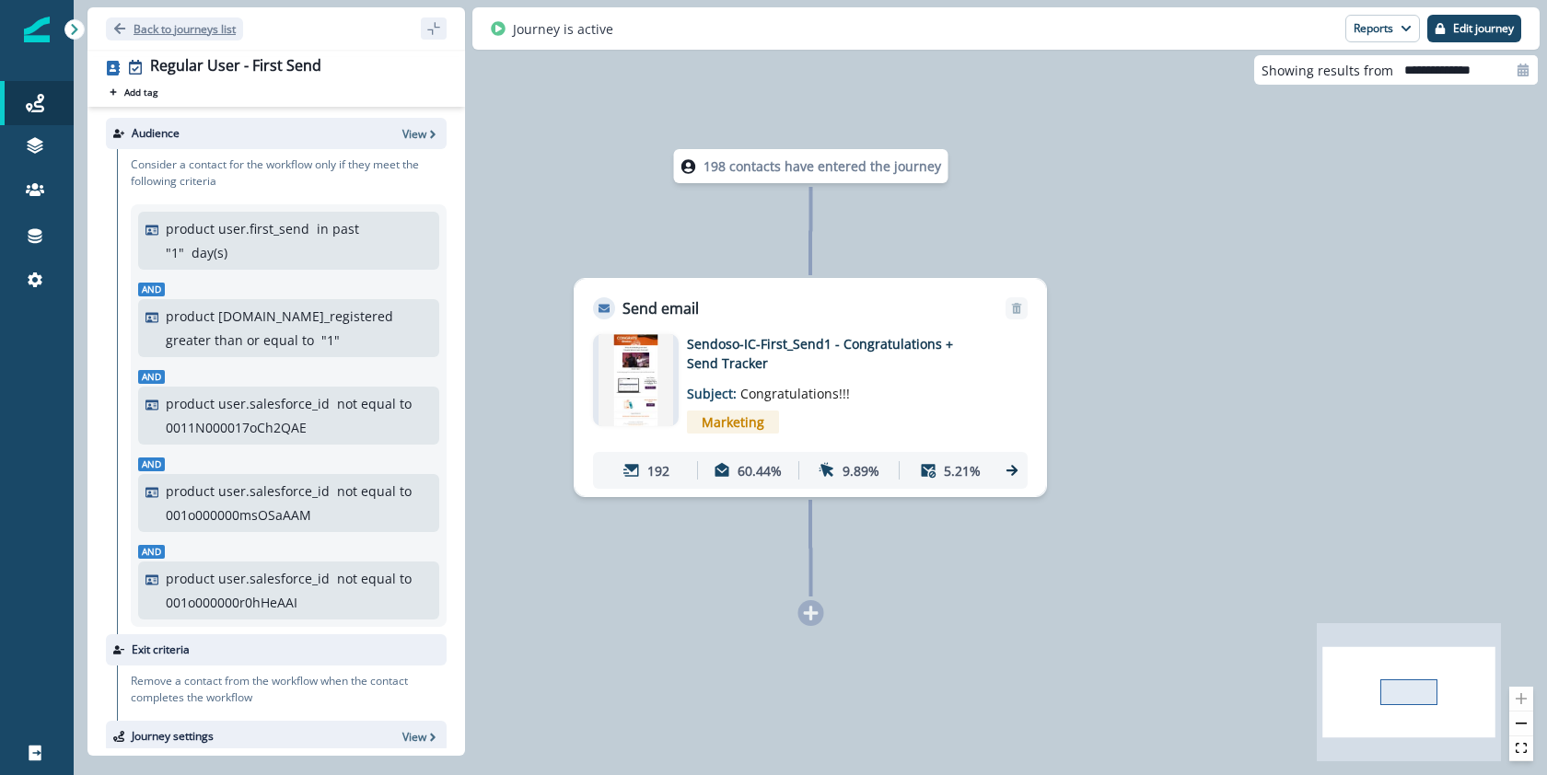
click at [157, 31] on p "Back to journeys list" at bounding box center [185, 29] width 102 height 16
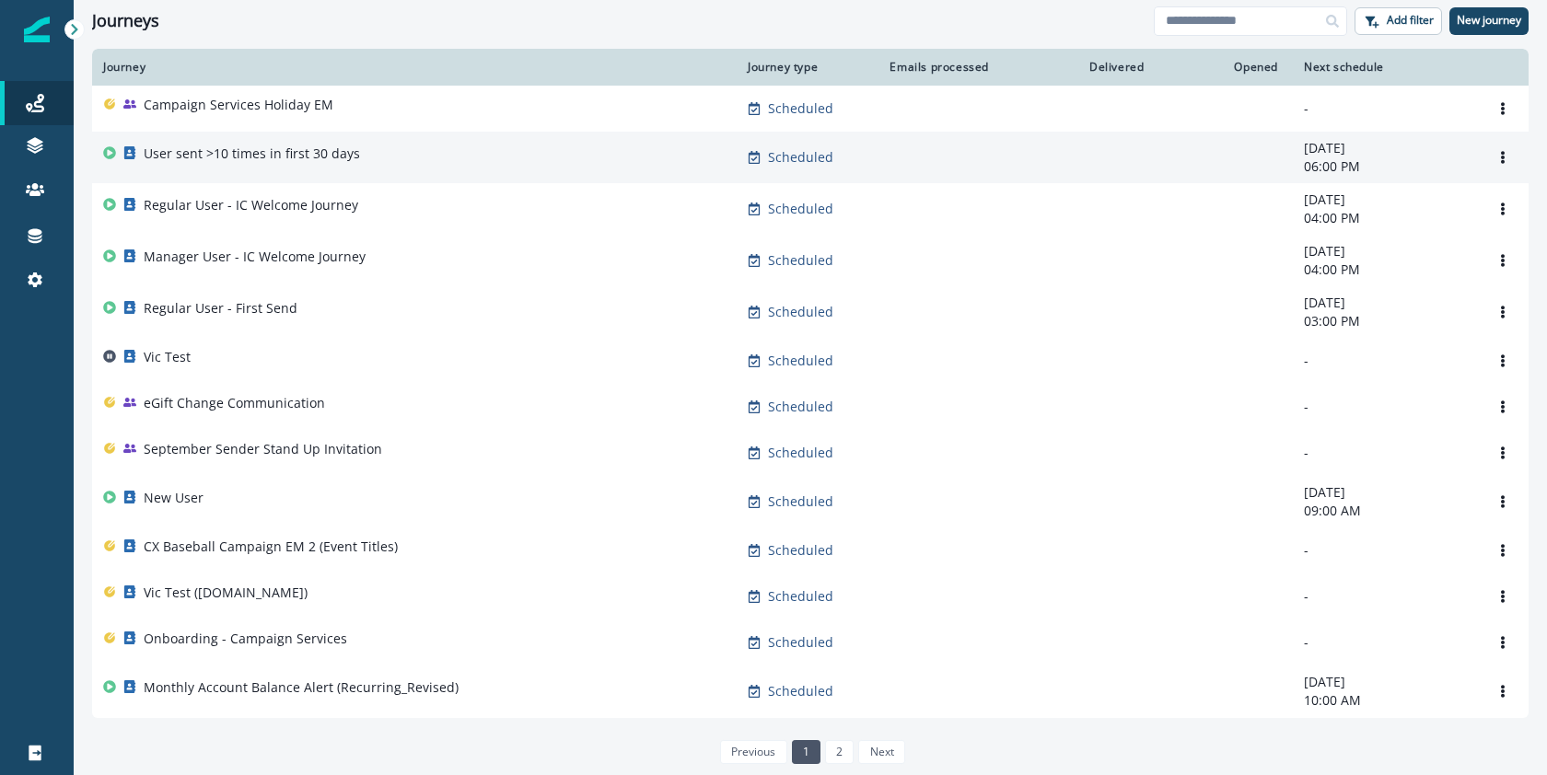
click at [233, 149] on p "User sent >10 times in first 30 days" at bounding box center [252, 154] width 216 height 18
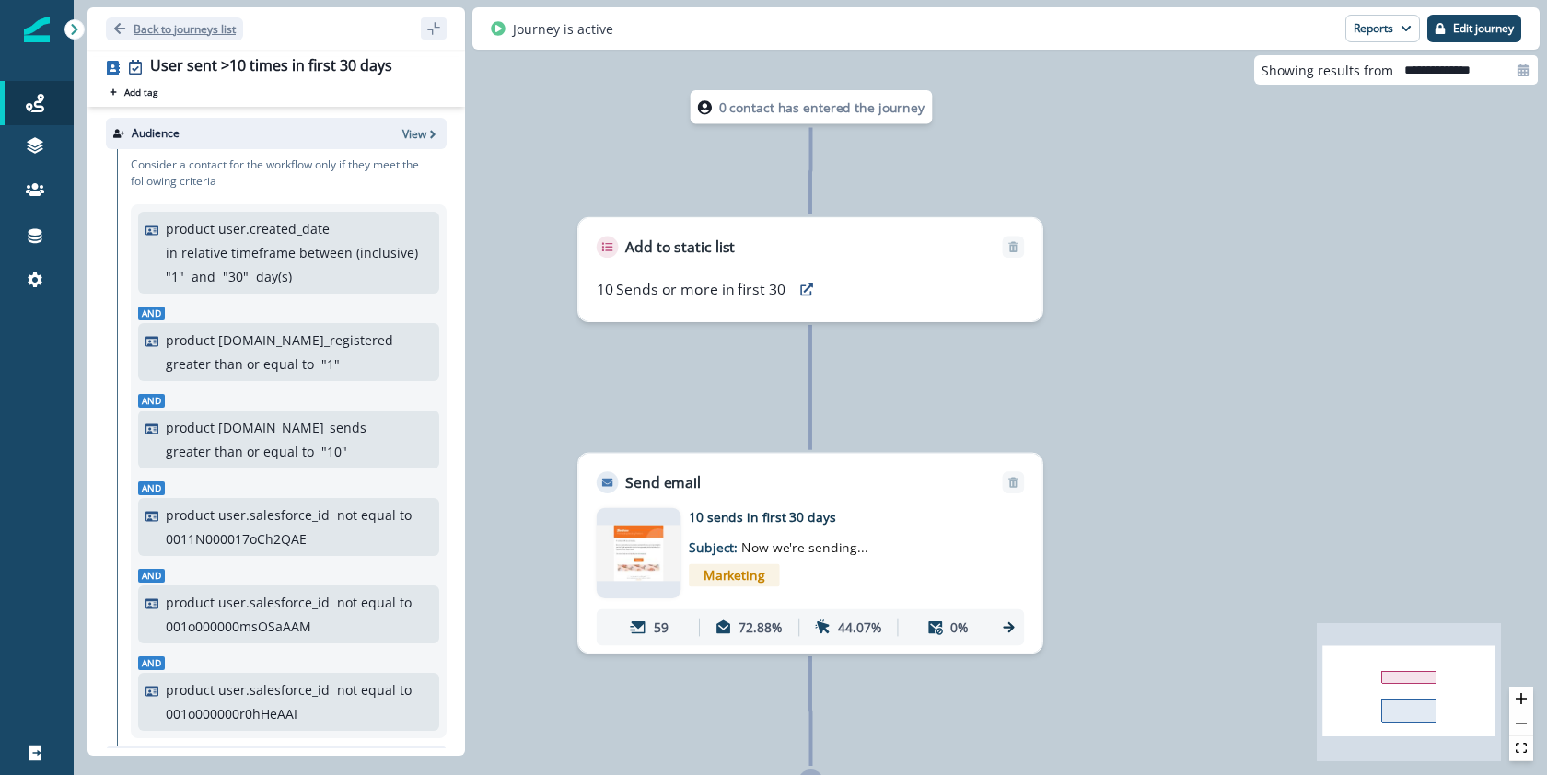
click at [145, 21] on p "Back to journeys list" at bounding box center [185, 29] width 102 height 16
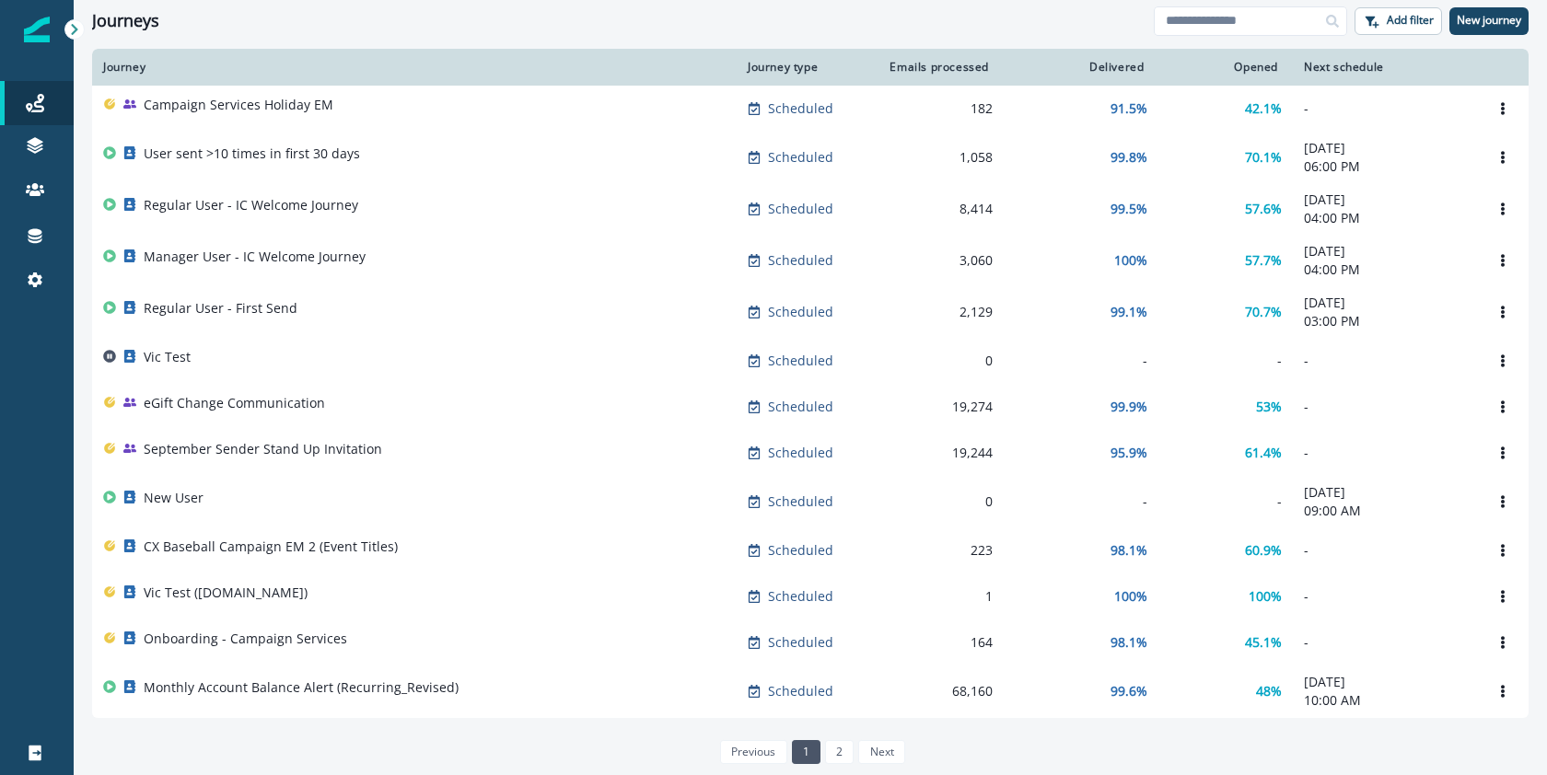
scroll to position [4, 0]
